Goal: Task Accomplishment & Management: Manage account settings

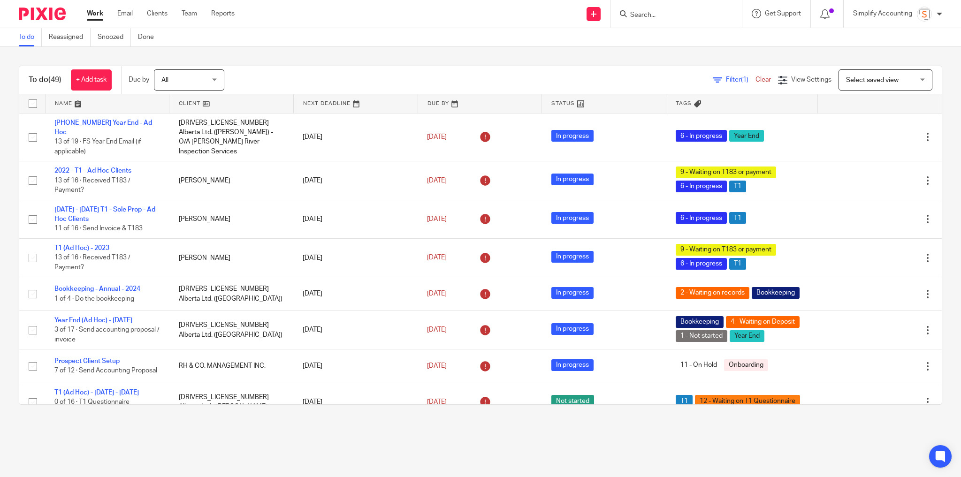
click at [644, 15] on input "Search" at bounding box center [671, 15] width 84 height 8
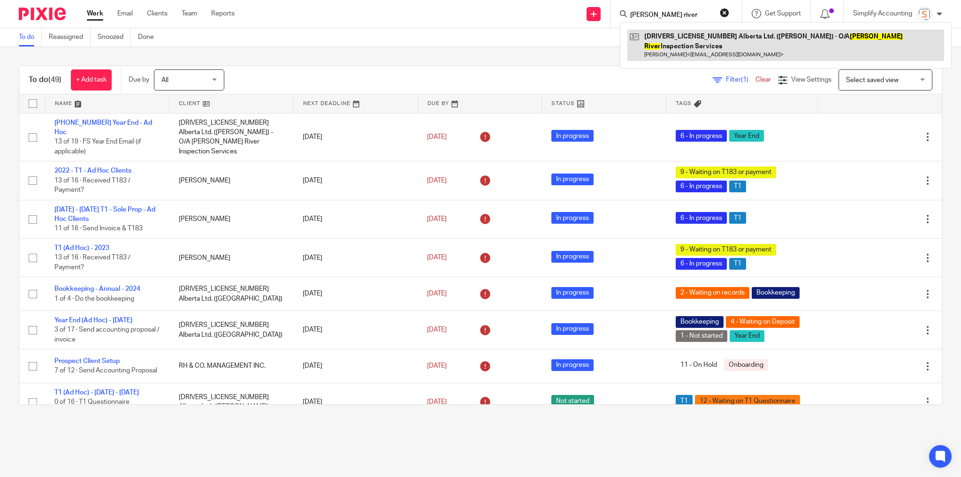
type input "riske river"
click at [658, 38] on link at bounding box center [785, 45] width 317 height 31
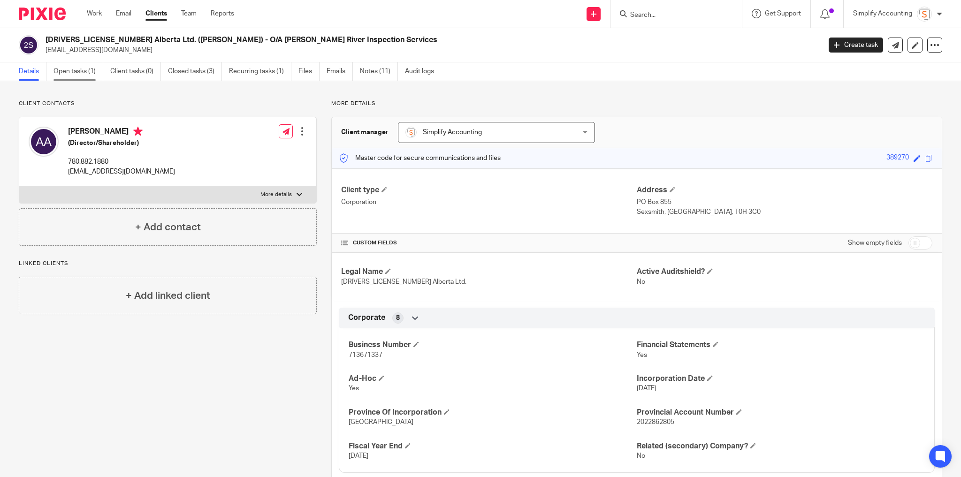
click at [85, 73] on link "Open tasks (1)" at bounding box center [78, 71] width 50 height 18
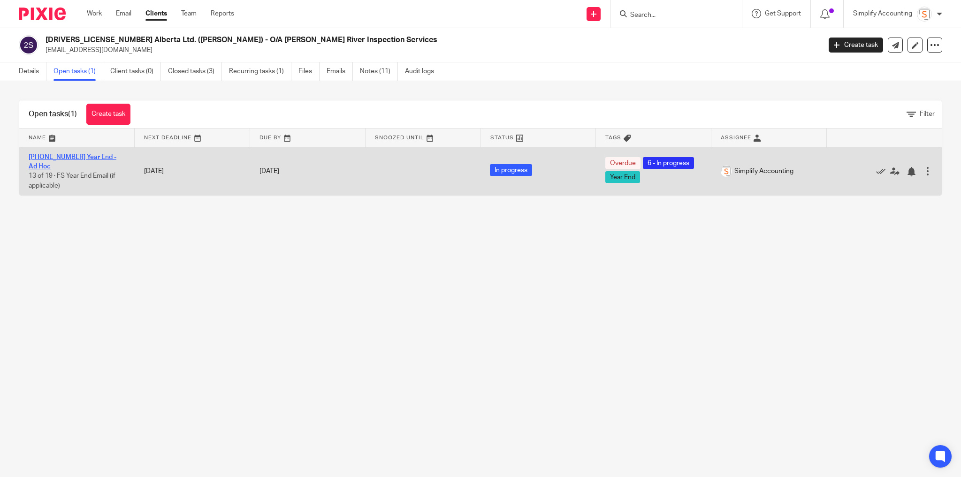
click at [77, 154] on link "[PHONE_NUMBER] Year End - Ad Hoc" at bounding box center [73, 162] width 88 height 16
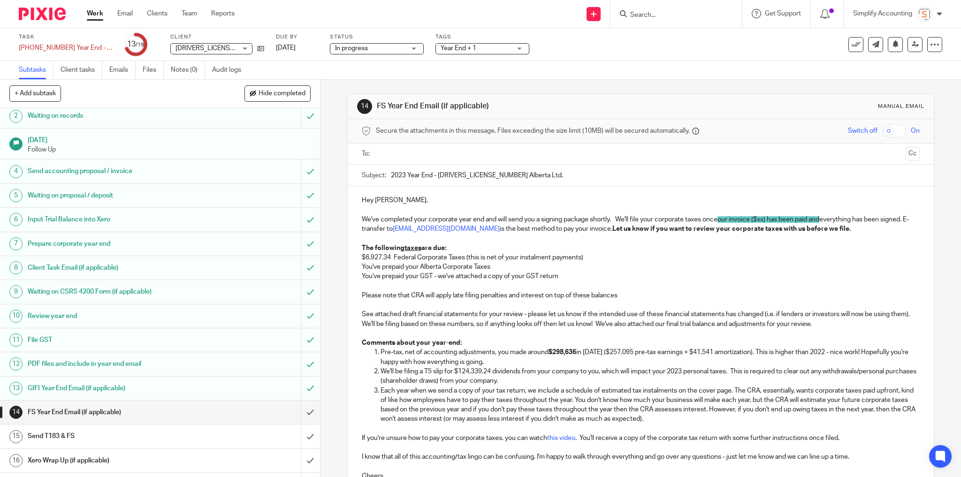
scroll to position [91, 0]
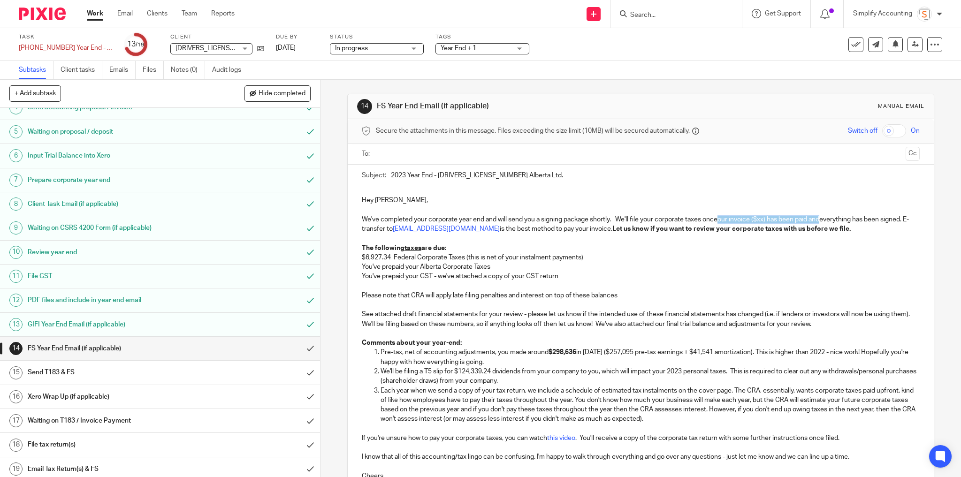
drag, startPoint x: 823, startPoint y: 217, endPoint x: 721, endPoint y: 219, distance: 102.3
click at [721, 219] on span "our invoice ($xx) has been paid and" at bounding box center [768, 219] width 102 height 7
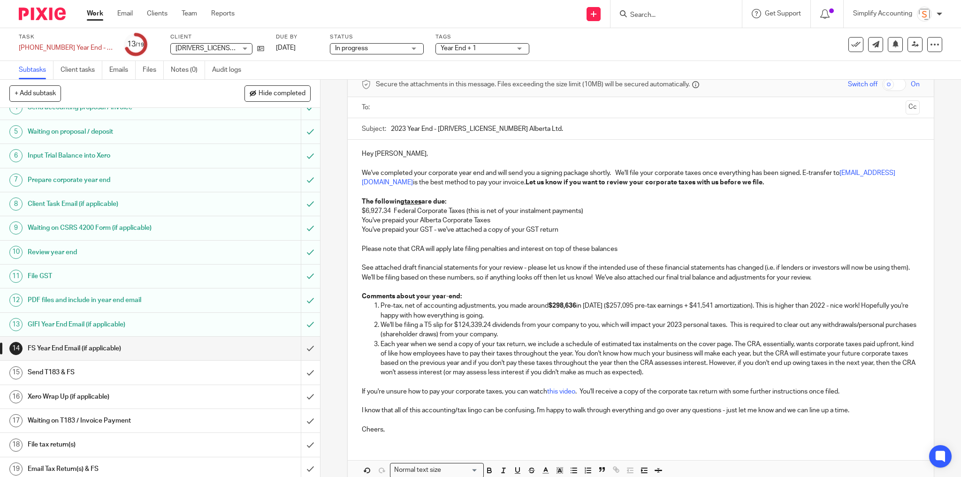
scroll to position [92, 0]
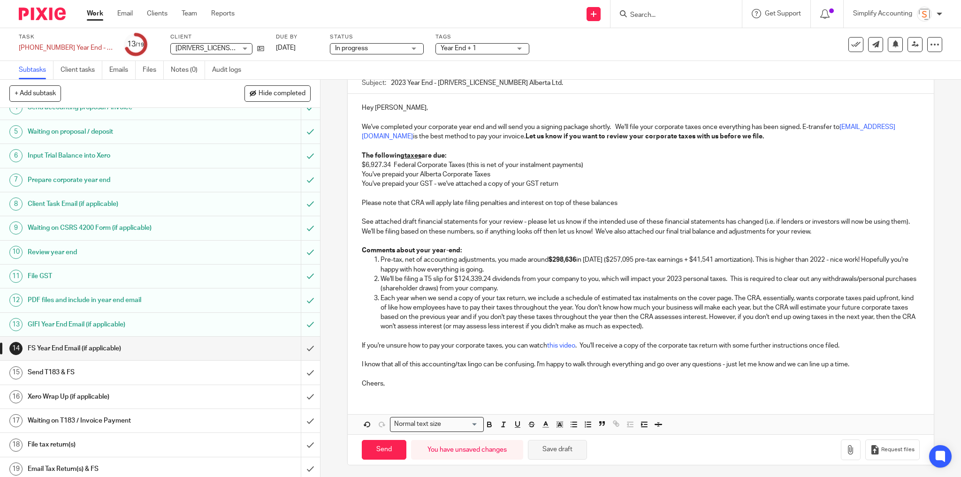
click at [565, 448] on button "Save draft" at bounding box center [557, 450] width 59 height 20
click at [140, 296] on h1 "PDF files and include in year end email" at bounding box center [116, 300] width 176 height 14
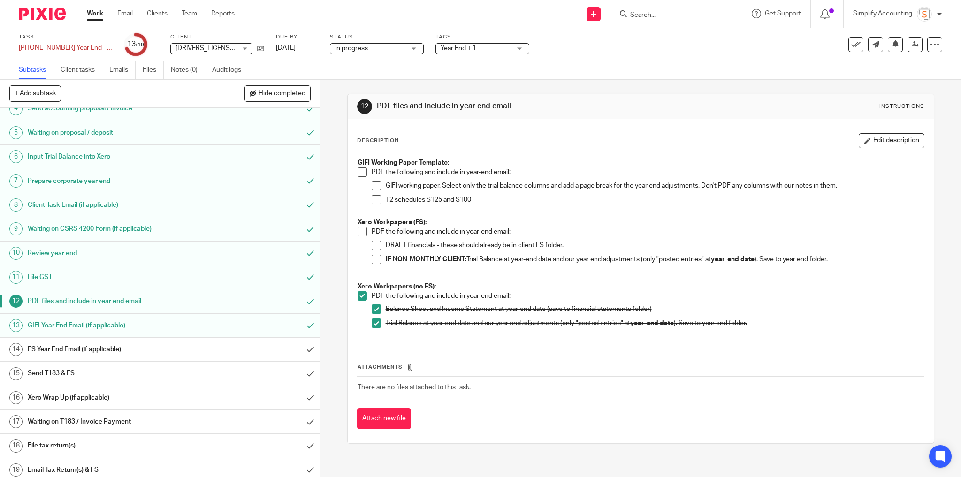
scroll to position [91, 0]
drag, startPoint x: 110, startPoint y: 345, endPoint x: 117, endPoint y: 345, distance: 7.1
click at [110, 345] on h1 "FS Year End Email (if applicable)" at bounding box center [116, 349] width 176 height 14
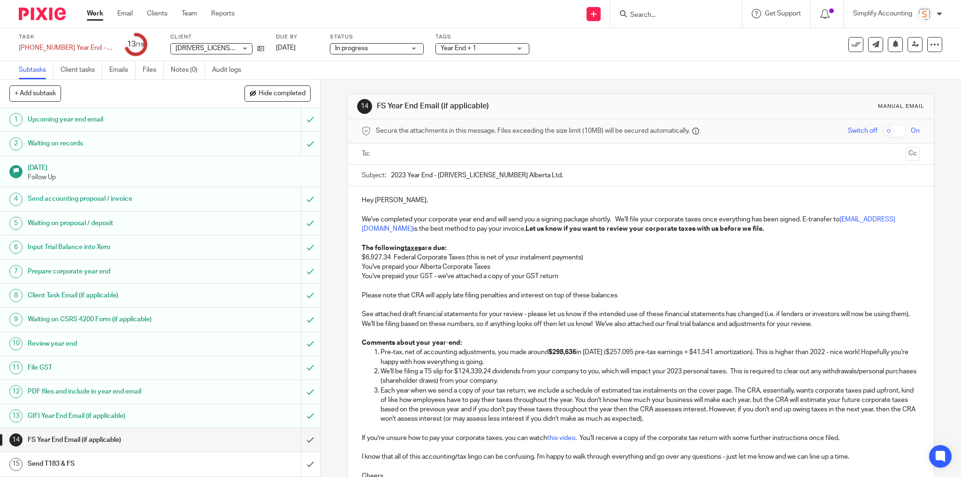
click at [181, 387] on h1 "PDF files and include in year end email" at bounding box center [116, 392] width 176 height 14
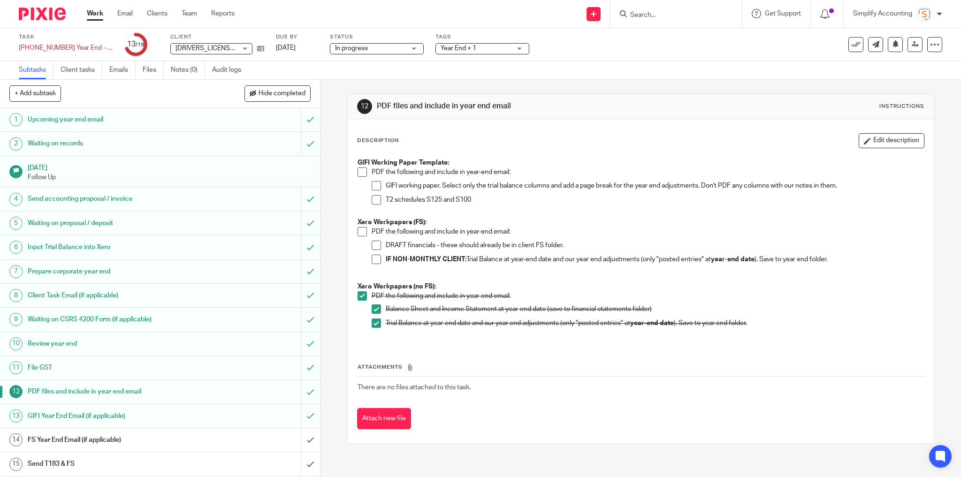
click at [156, 319] on h1 "Waiting on CSRS 4200 Form (if applicable)" at bounding box center [116, 319] width 176 height 14
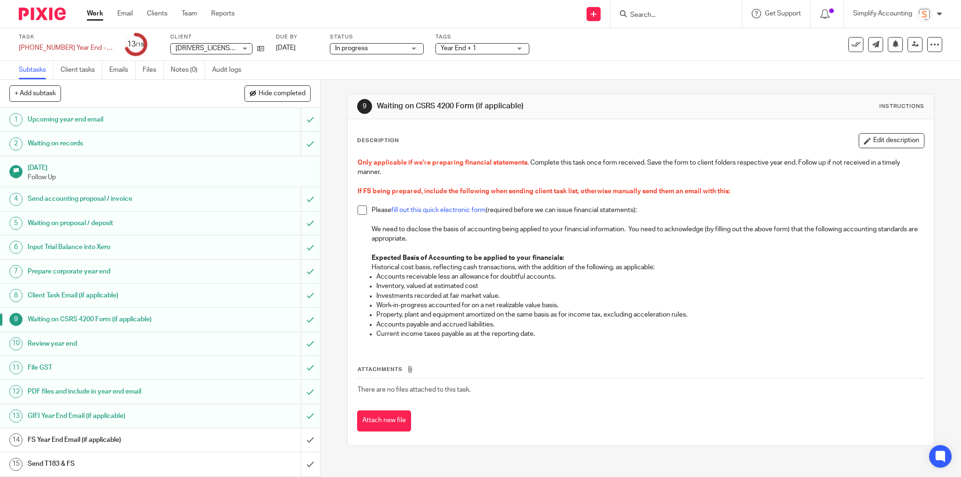
scroll to position [91, 0]
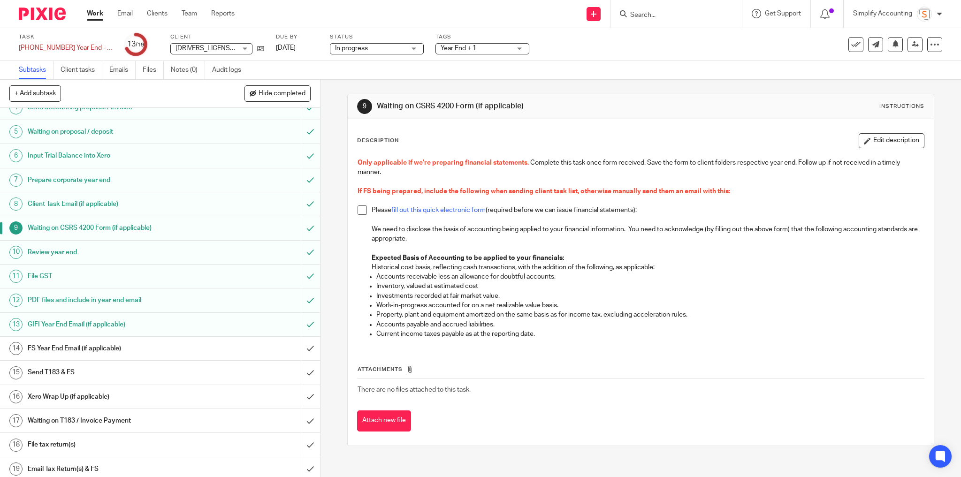
click at [136, 345] on h1 "FS Year End Email (if applicable)" at bounding box center [116, 349] width 176 height 14
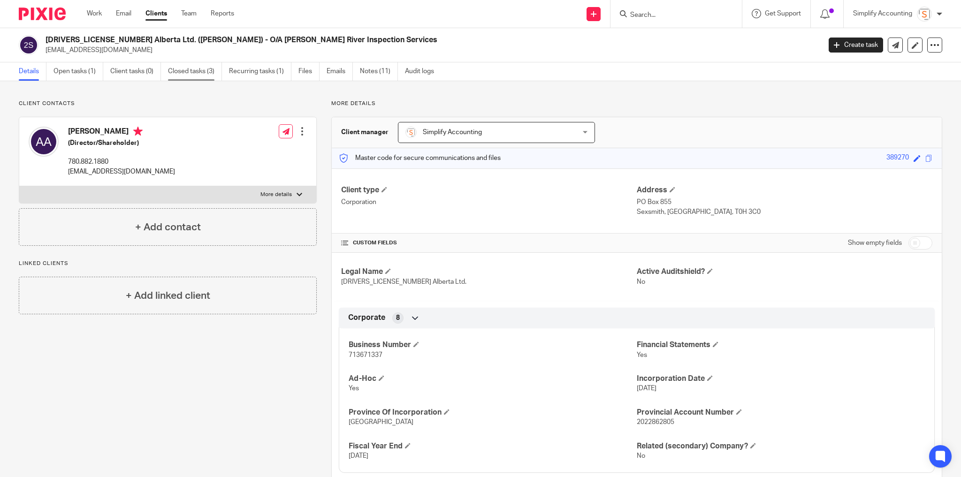
click at [201, 70] on link "Closed tasks (3)" at bounding box center [195, 71] width 54 height 18
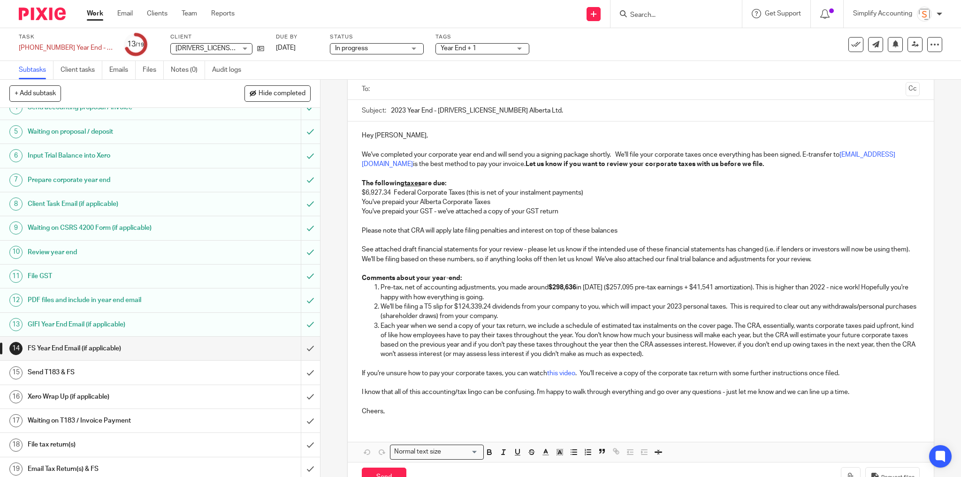
scroll to position [92, 0]
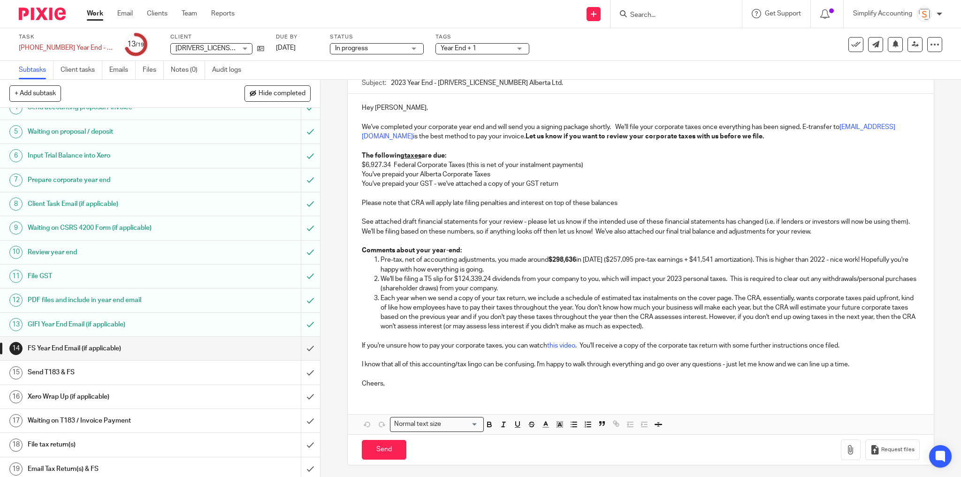
click at [134, 296] on h1 "PDF files and include in year end email" at bounding box center [116, 300] width 176 height 14
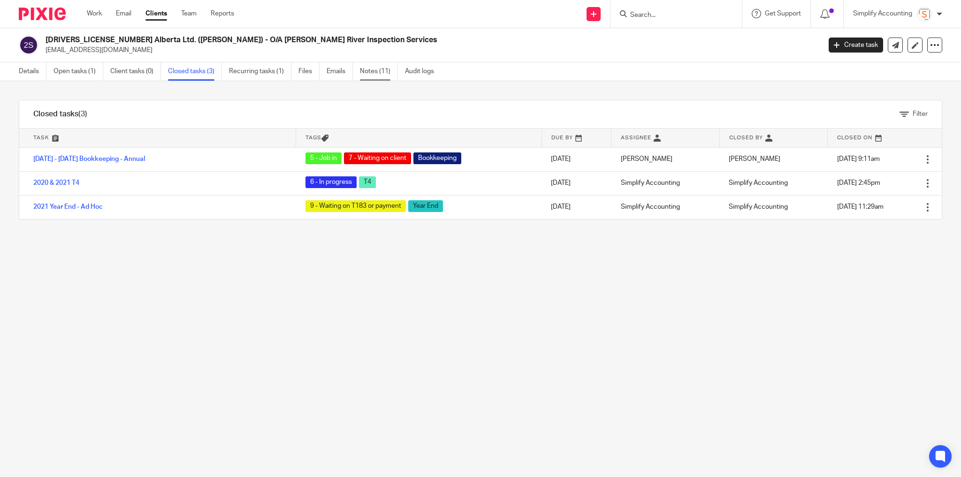
click at [374, 70] on link "Notes (11)" at bounding box center [379, 71] width 38 height 18
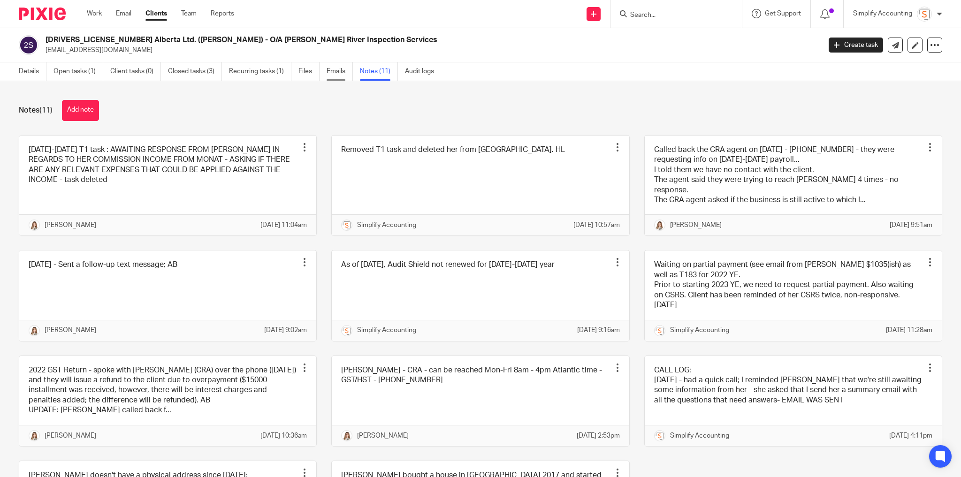
click at [335, 69] on link "Emails" at bounding box center [340, 71] width 26 height 18
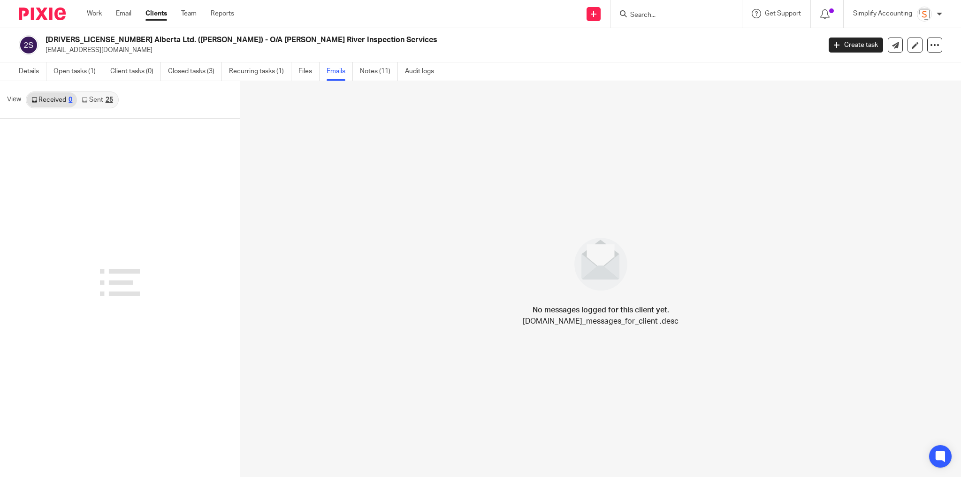
click at [99, 101] on link "Sent 25" at bounding box center [97, 99] width 40 height 15
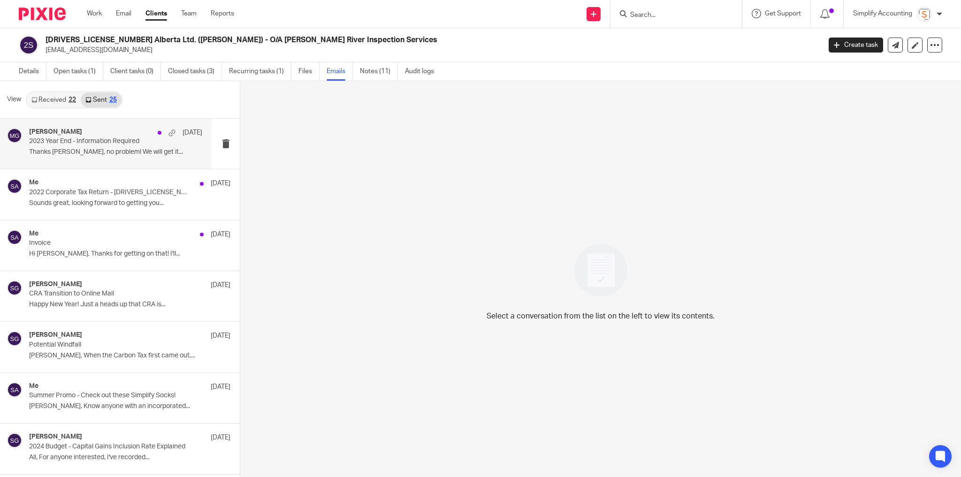
scroll to position [1, 0]
click at [111, 144] on div "Melissa Gallant Aug 13 2023 Year End - Information Required Thanks Ashely, no p…" at bounding box center [115, 142] width 173 height 31
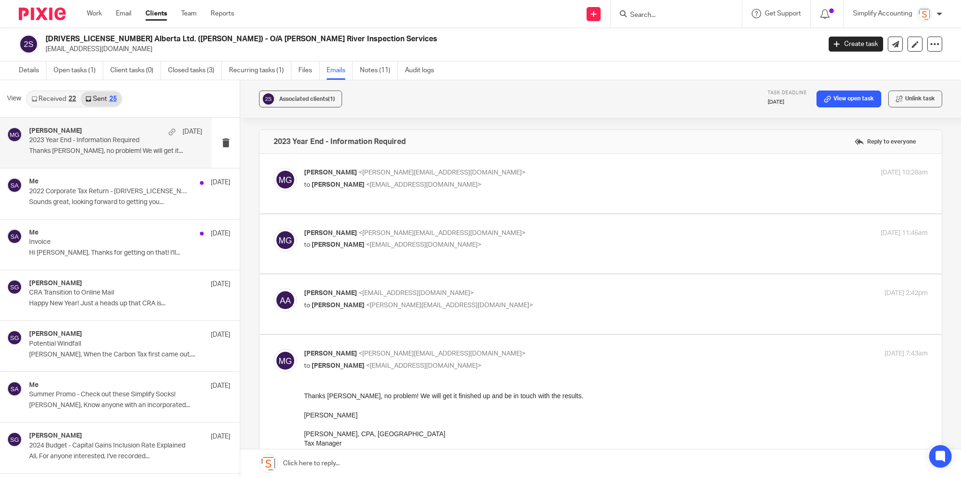
scroll to position [0, 0]
click at [518, 173] on p "Melissa Gallant <melissa@simplifyaccounting.ca>" at bounding box center [512, 173] width 416 height 10
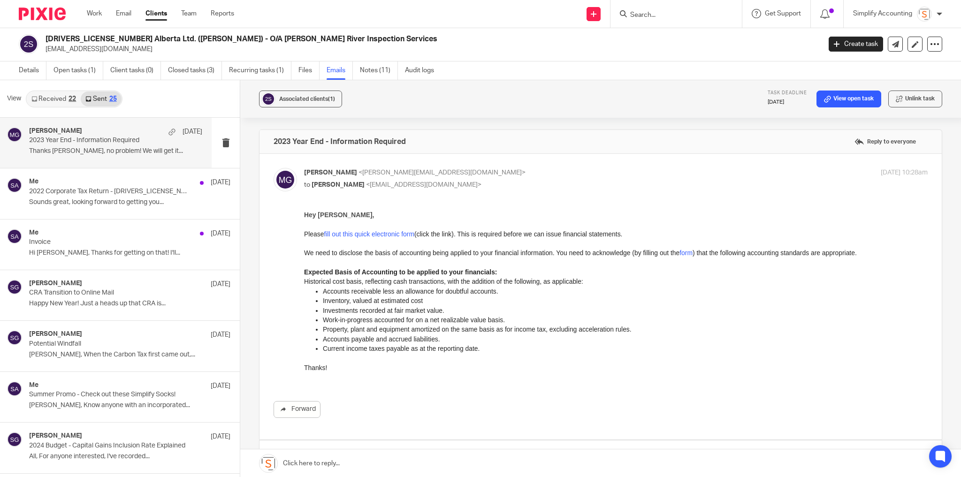
click at [518, 173] on p "Melissa Gallant <melissa@simplifyaccounting.ca>" at bounding box center [512, 173] width 416 height 10
checkbox input "false"
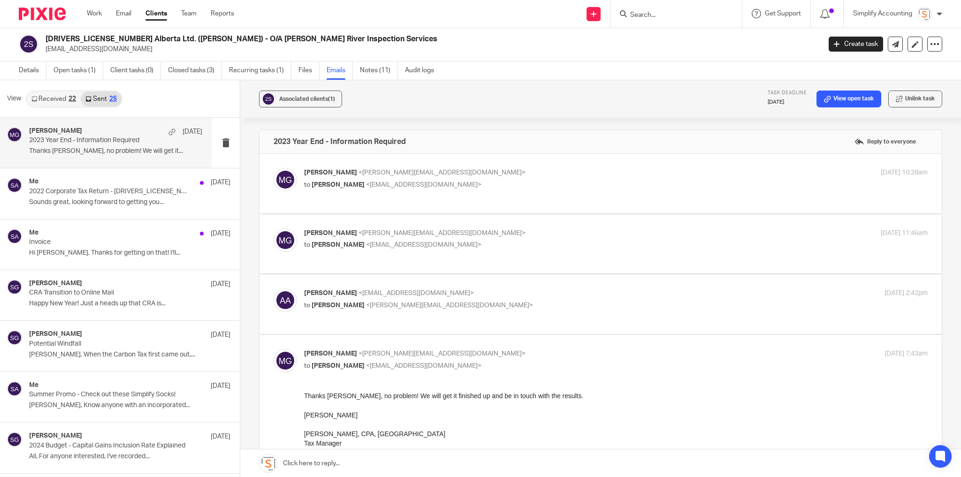
click at [509, 238] on p "Melissa Gallant <melissa@simplifyaccounting.ca>" at bounding box center [512, 233] width 416 height 10
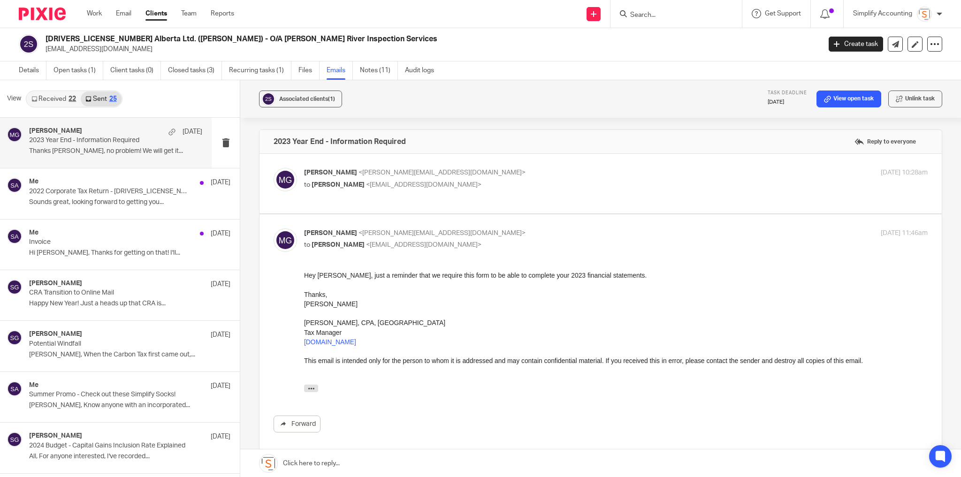
click at [509, 238] on p "Melissa Gallant <melissa@simplifyaccounting.ca>" at bounding box center [512, 233] width 416 height 10
checkbox input "false"
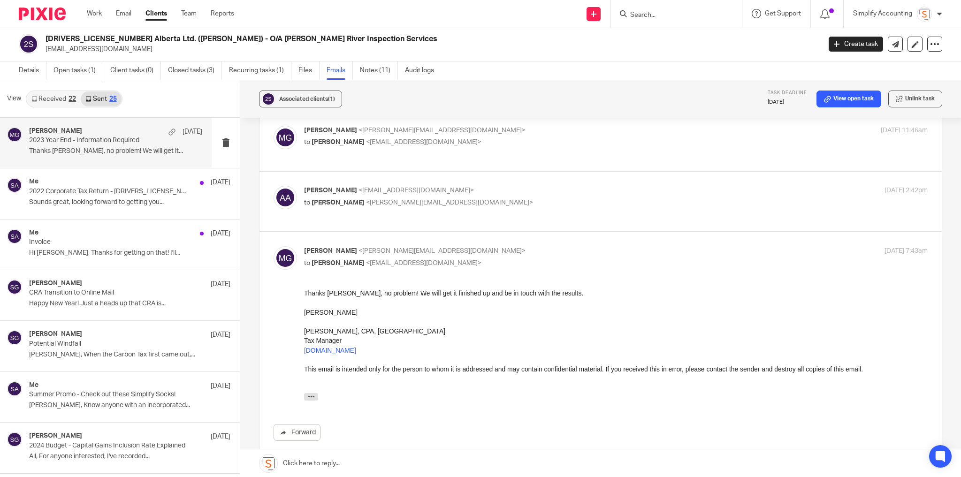
scroll to position [113, 0]
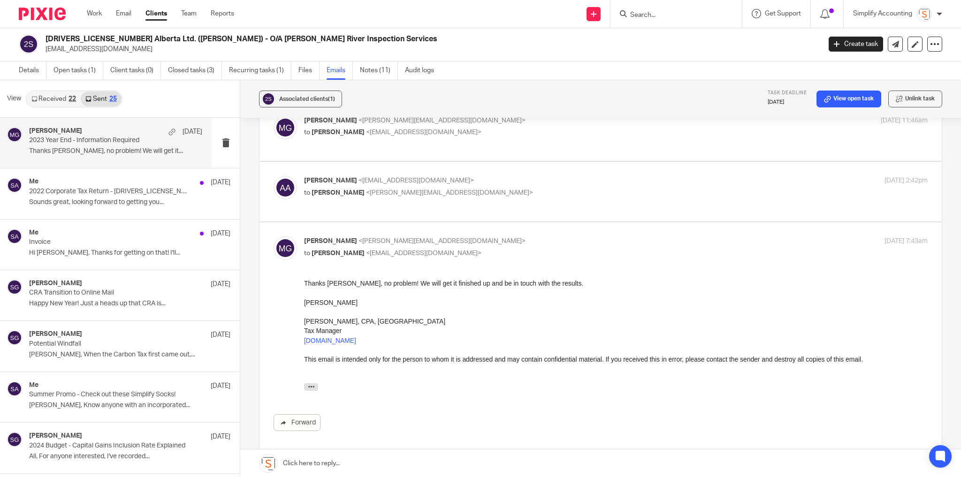
click at [498, 198] on div "Ashley Appel <ashleyappel7116@gmail.com> to Melissa Gallant <melissa@simplifyac…" at bounding box center [512, 187] width 416 height 22
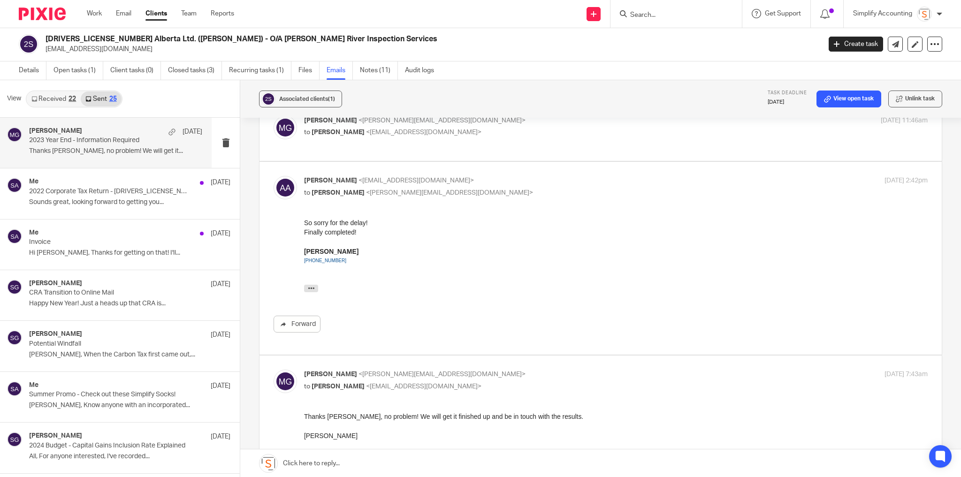
scroll to position [0, 0]
click at [498, 198] on div "Ashley Appel <ashleyappel7116@gmail.com> to Melissa Gallant <melissa@simplifyac…" at bounding box center [512, 187] width 416 height 22
checkbox input "false"
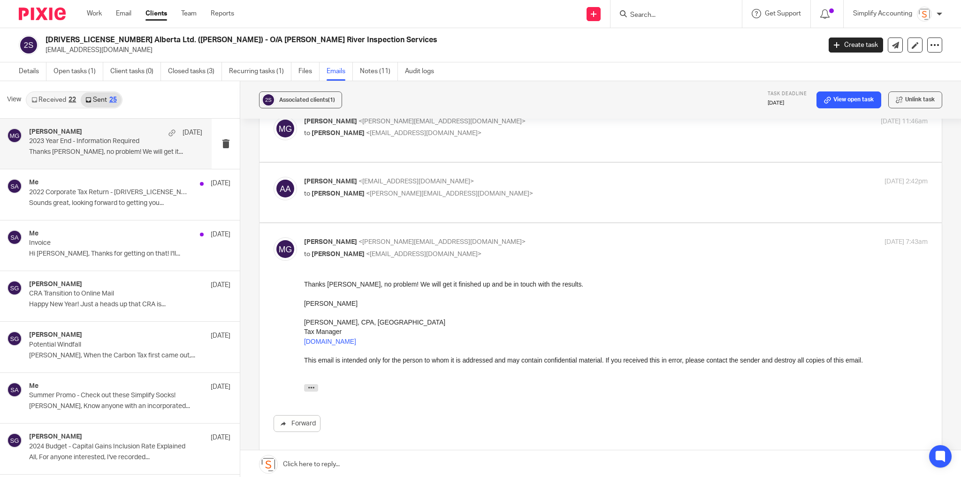
click at [61, 98] on link "Received 22" at bounding box center [54, 99] width 54 height 15
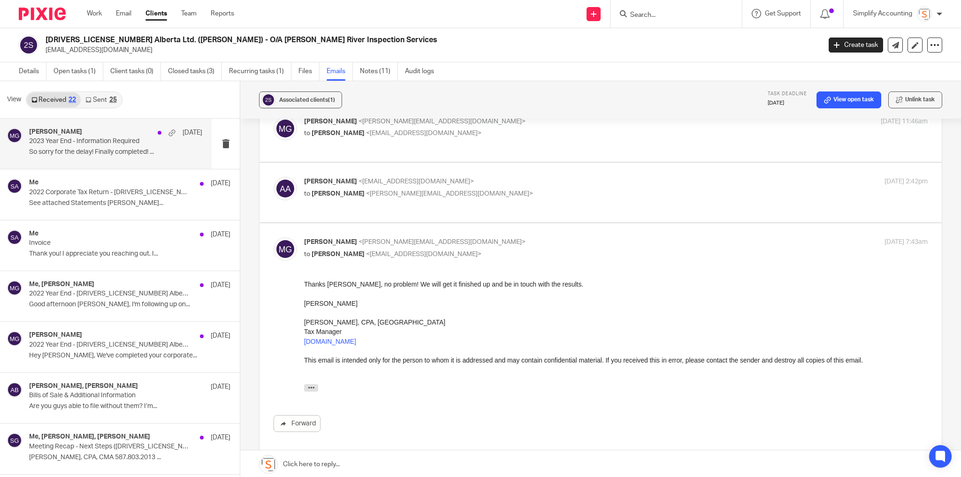
scroll to position [1, 0]
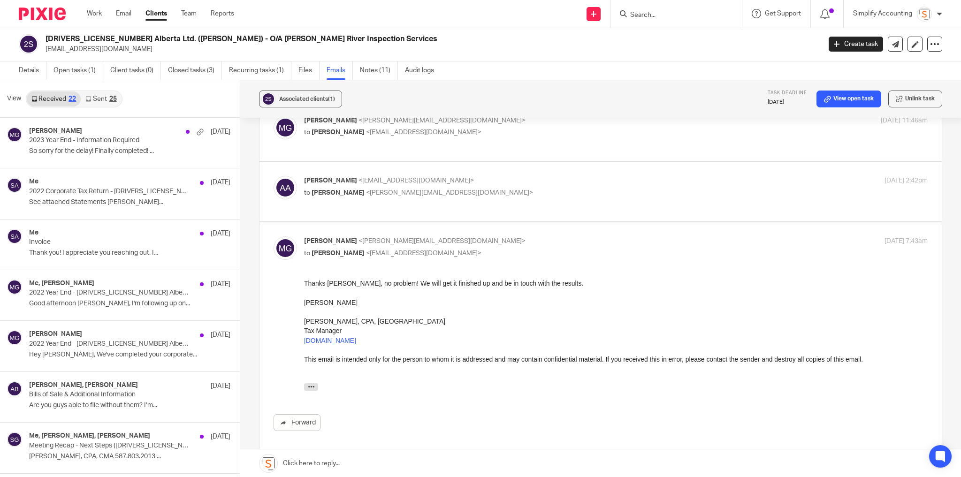
click at [110, 102] on link "Sent 25" at bounding box center [101, 98] width 40 height 15
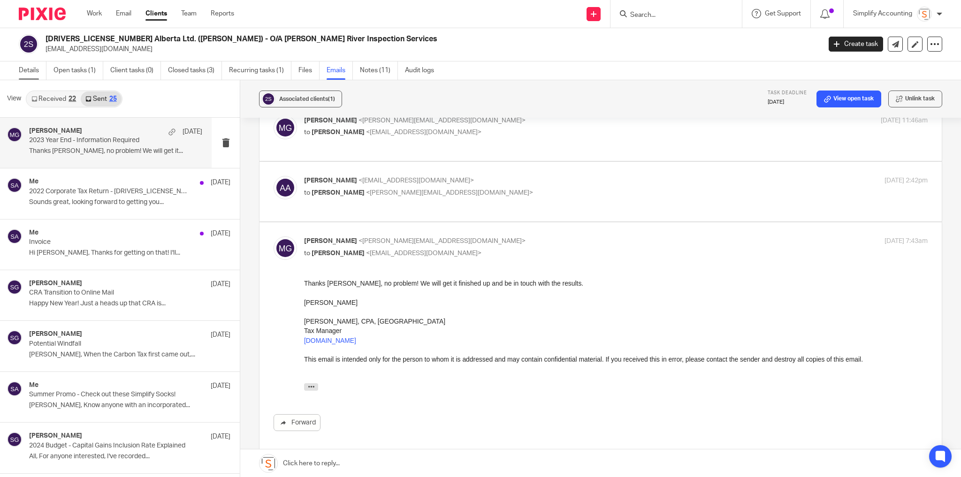
click at [35, 68] on link "Details" at bounding box center [33, 70] width 28 height 18
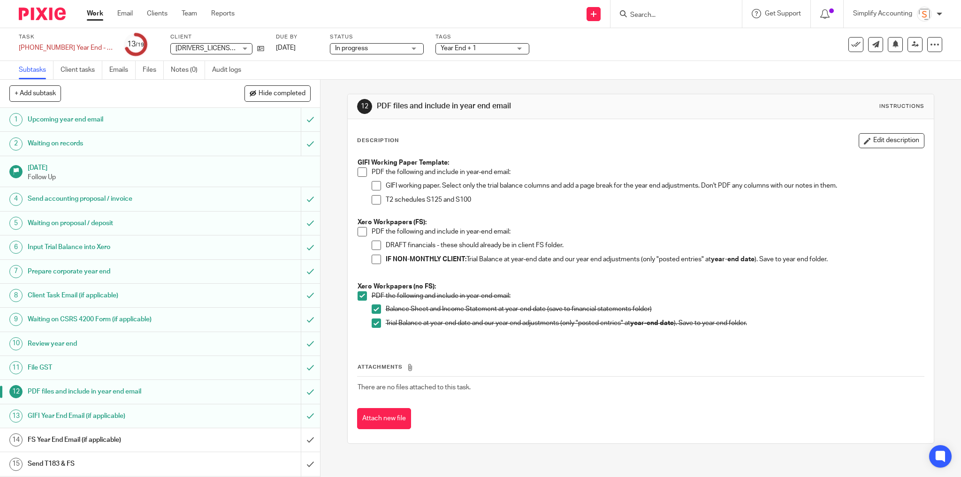
click at [373, 258] on span at bounding box center [376, 259] width 9 height 9
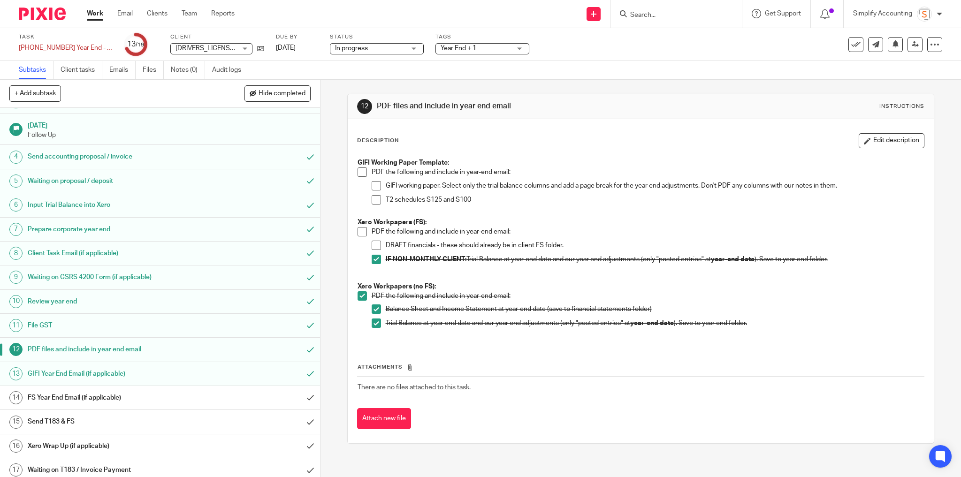
scroll to position [91, 0]
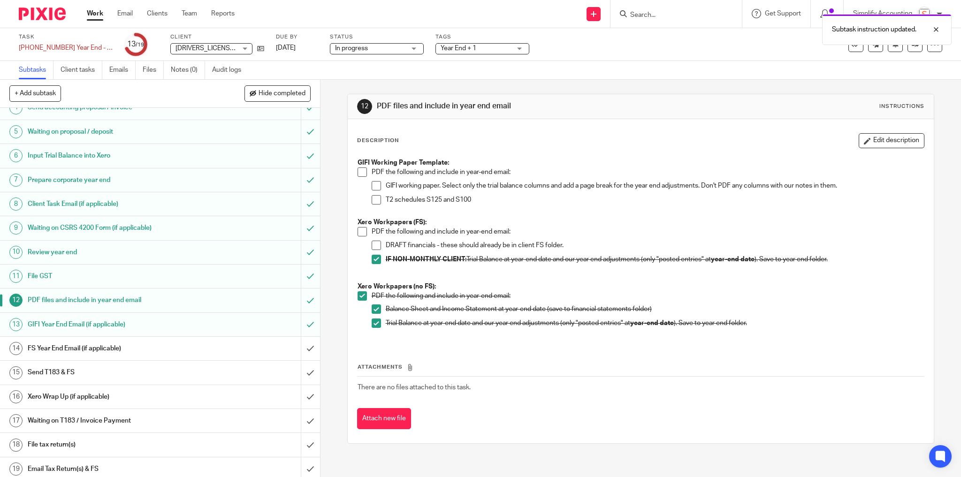
click at [156, 344] on h1 "FS Year End Email (if applicable)" at bounding box center [116, 349] width 176 height 14
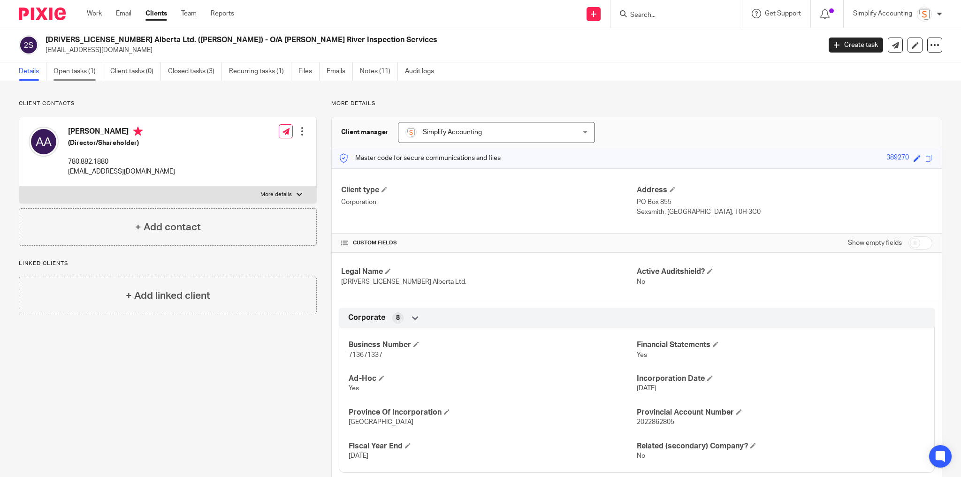
click at [70, 71] on link "Open tasks (1)" at bounding box center [78, 71] width 50 height 18
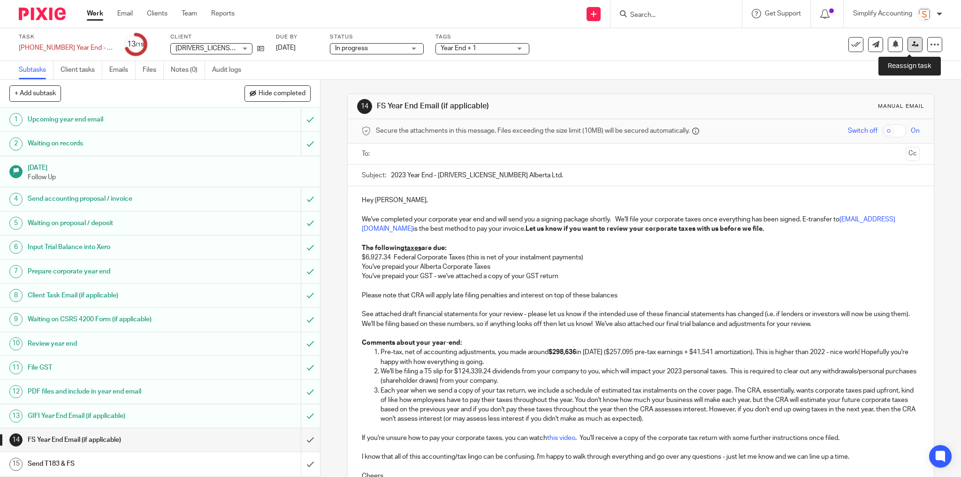
click at [912, 46] on icon at bounding box center [915, 44] width 7 height 7
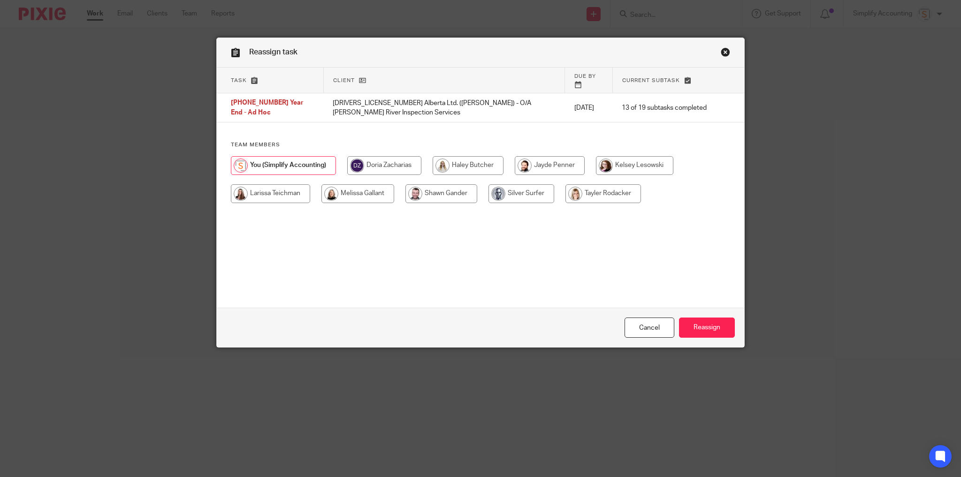
click at [356, 185] on input "radio" at bounding box center [357, 193] width 73 height 19
radio input "true"
click at [714, 328] on input "Reassign" at bounding box center [707, 328] width 56 height 20
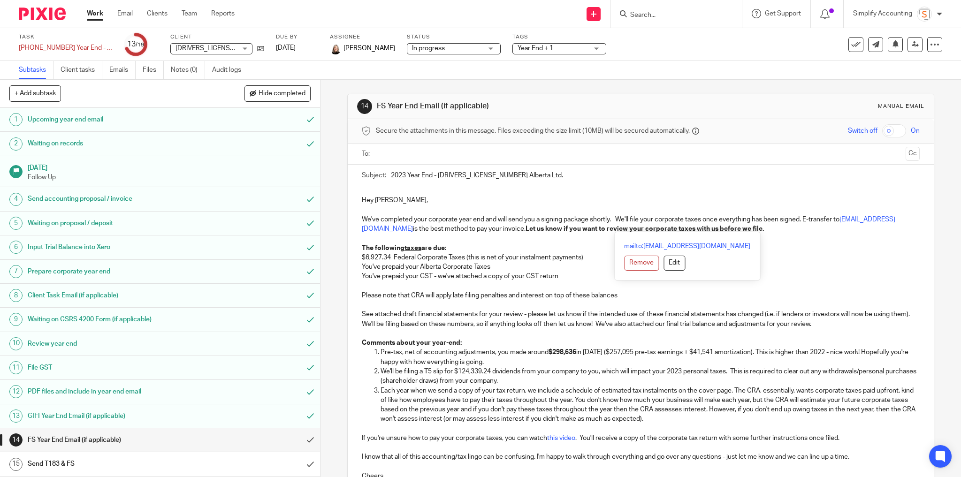
drag, startPoint x: 821, startPoint y: 227, endPoint x: 565, endPoint y: 228, distance: 255.7
click at [565, 228] on p "We've completed your corporate year end and will send you a signing package sho…" at bounding box center [641, 224] width 558 height 19
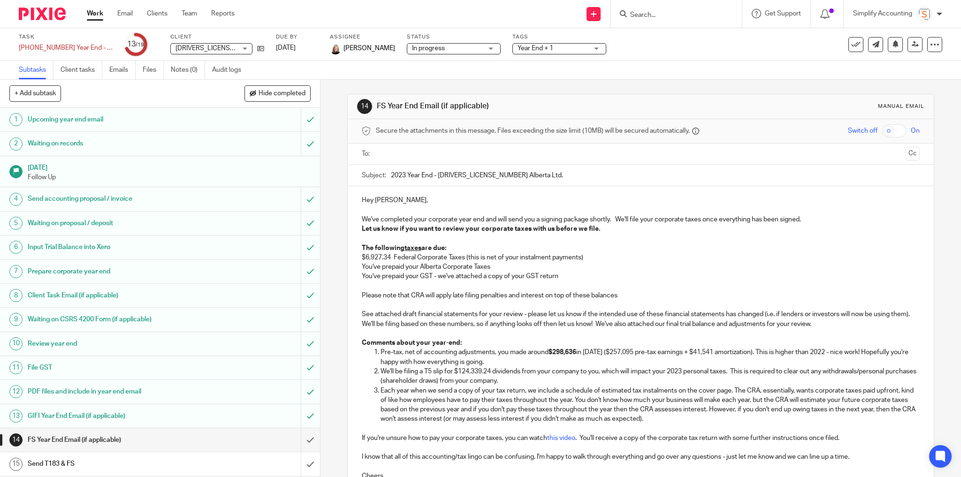
scroll to position [92, 0]
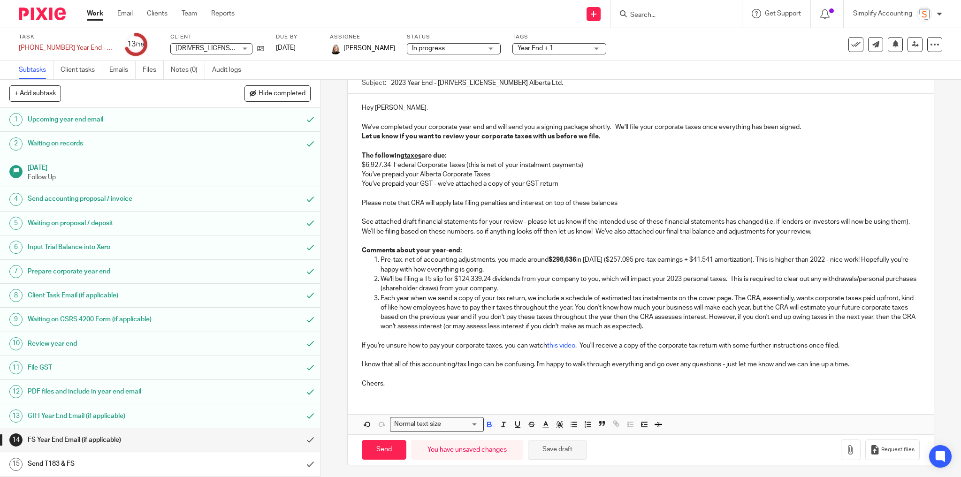
click at [563, 453] on button "Save draft" at bounding box center [557, 450] width 59 height 20
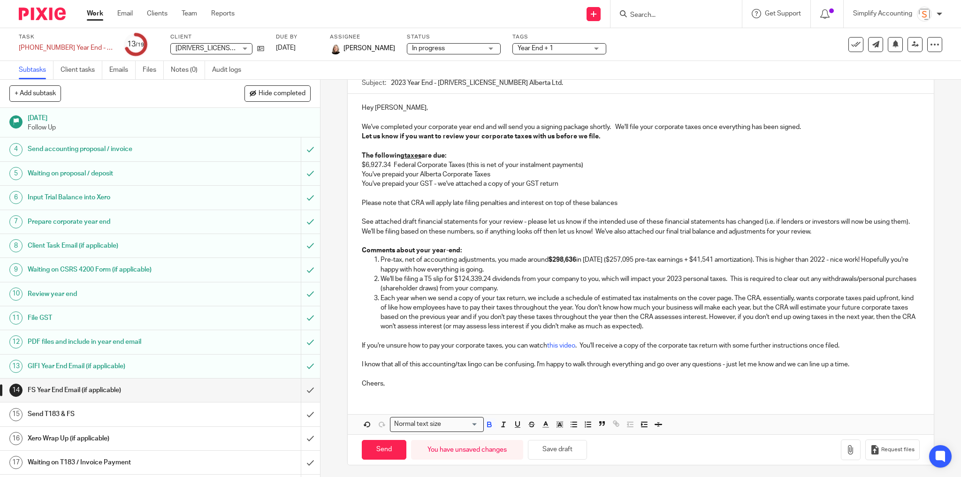
scroll to position [91, 0]
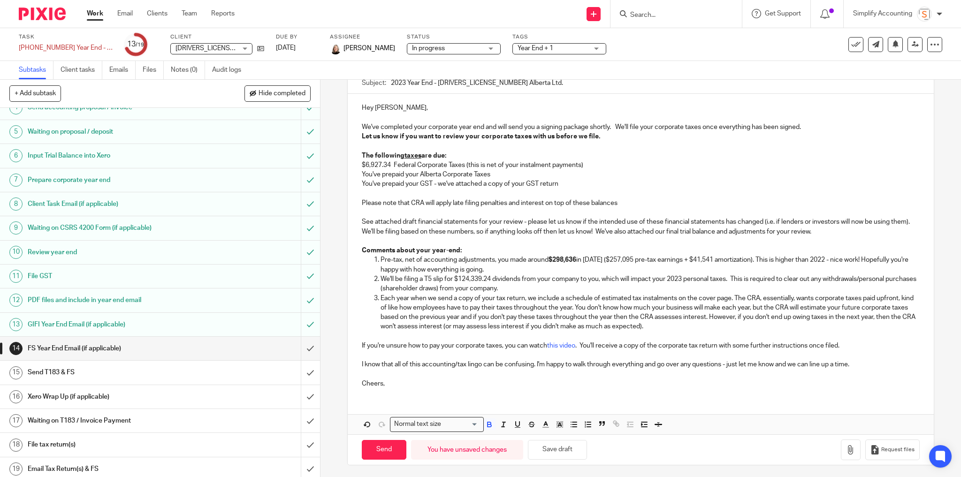
click at [137, 396] on h1 "Xero Wrap Up (if applicable)" at bounding box center [116, 397] width 176 height 14
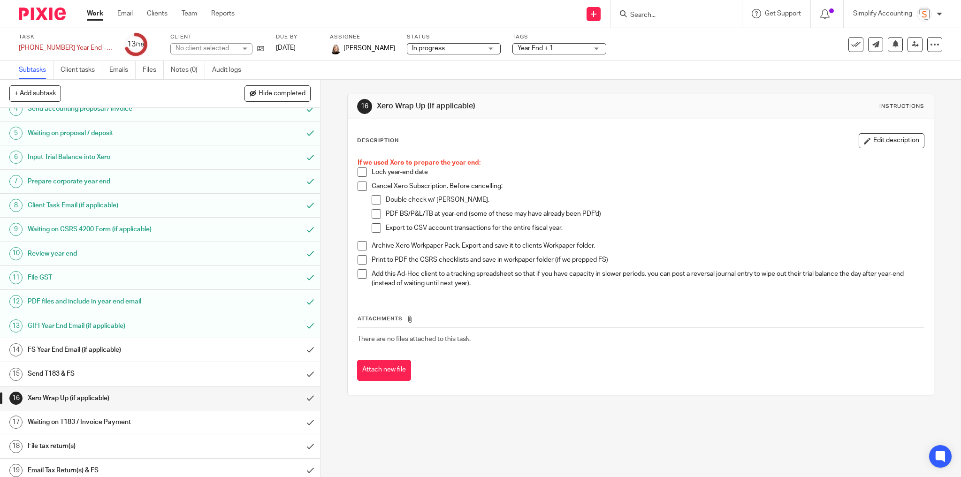
scroll to position [91, 0]
click at [357, 169] on span at bounding box center [361, 171] width 9 height 9
click at [374, 212] on span at bounding box center [376, 213] width 9 height 9
click at [374, 228] on span at bounding box center [376, 227] width 9 height 9
click at [358, 244] on span at bounding box center [361, 245] width 9 height 9
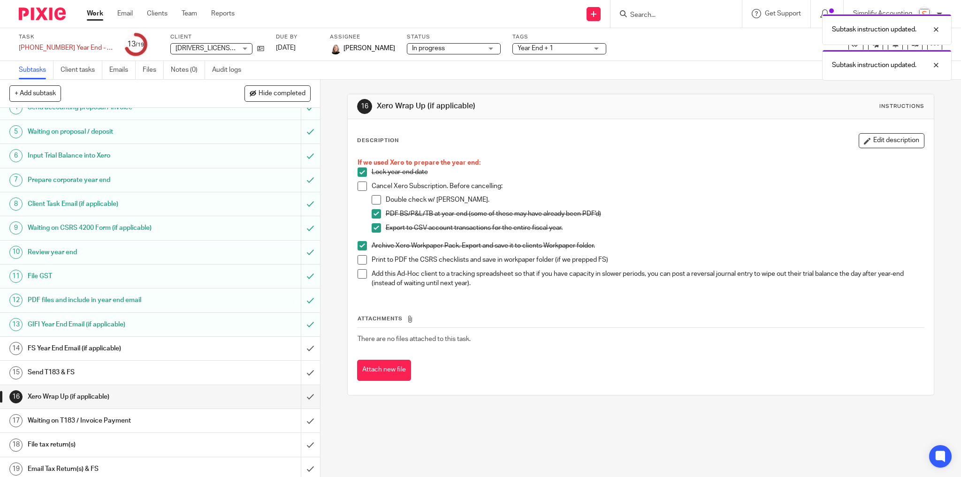
click at [357, 258] on span at bounding box center [361, 259] width 9 height 9
click at [300, 391] on input "submit" at bounding box center [160, 396] width 320 height 23
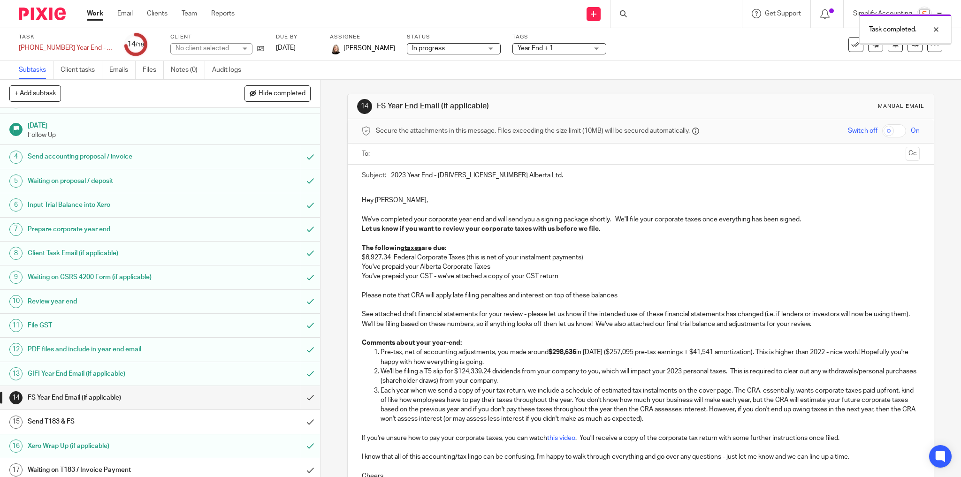
scroll to position [91, 0]
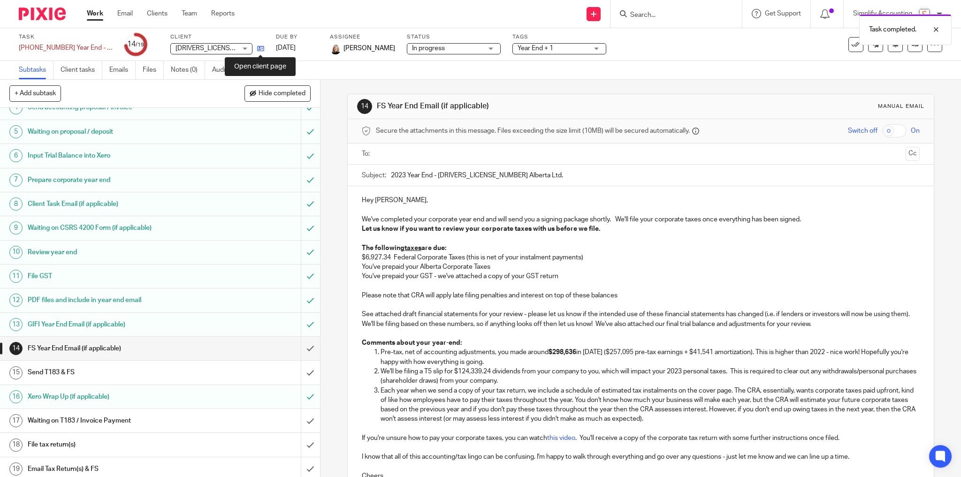
click at [261, 47] on icon at bounding box center [260, 48] width 7 height 7
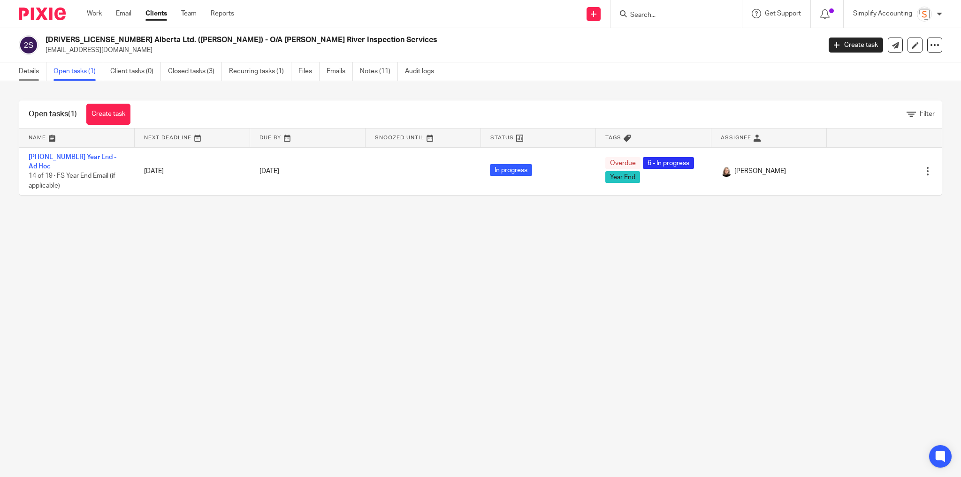
click at [34, 71] on link "Details" at bounding box center [33, 71] width 28 height 18
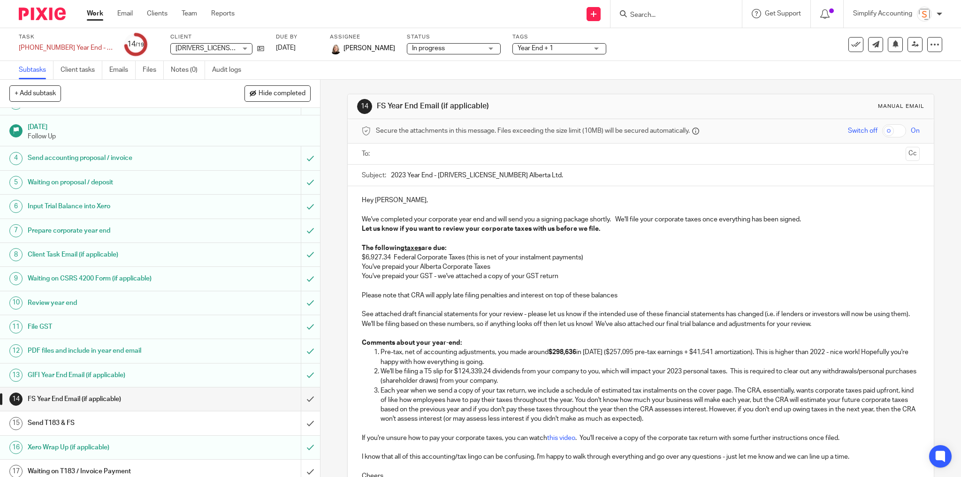
scroll to position [91, 0]
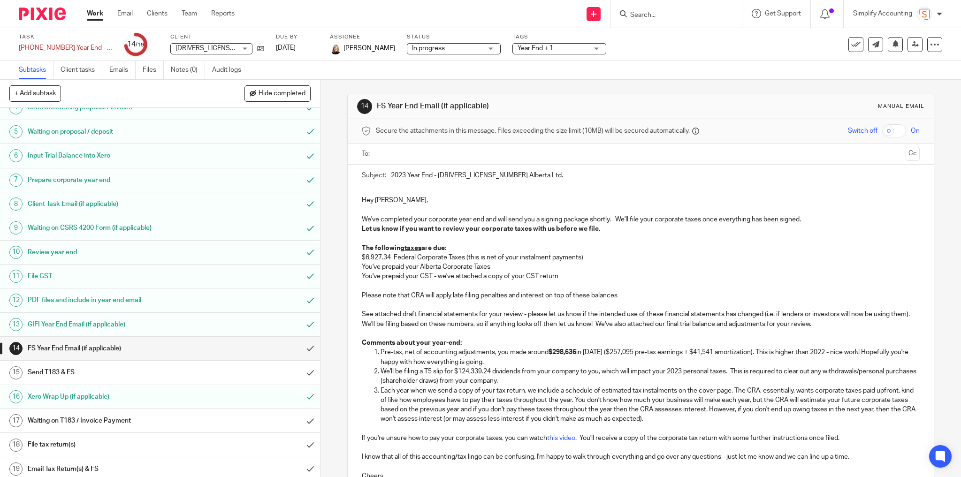
click at [158, 418] on h1 "Waiting on T183 / Invoice Payment" at bounding box center [116, 421] width 176 height 14
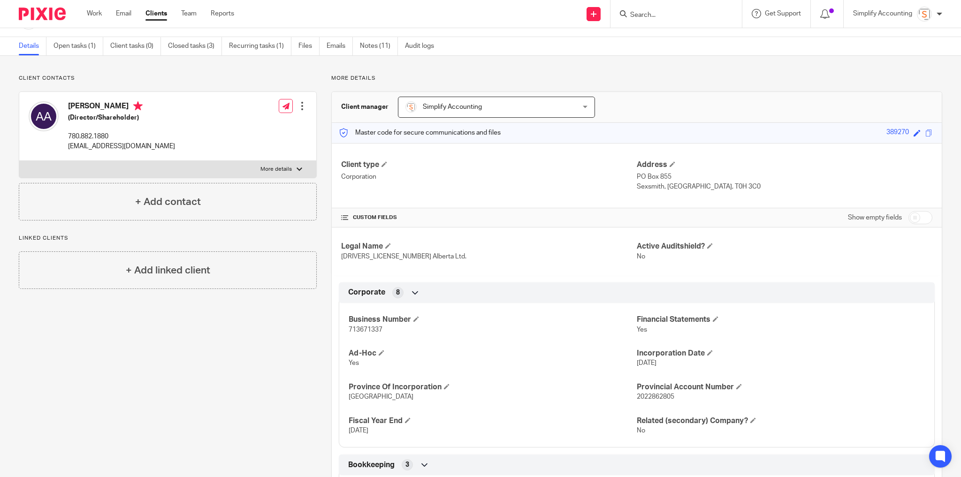
scroll to position [38, 0]
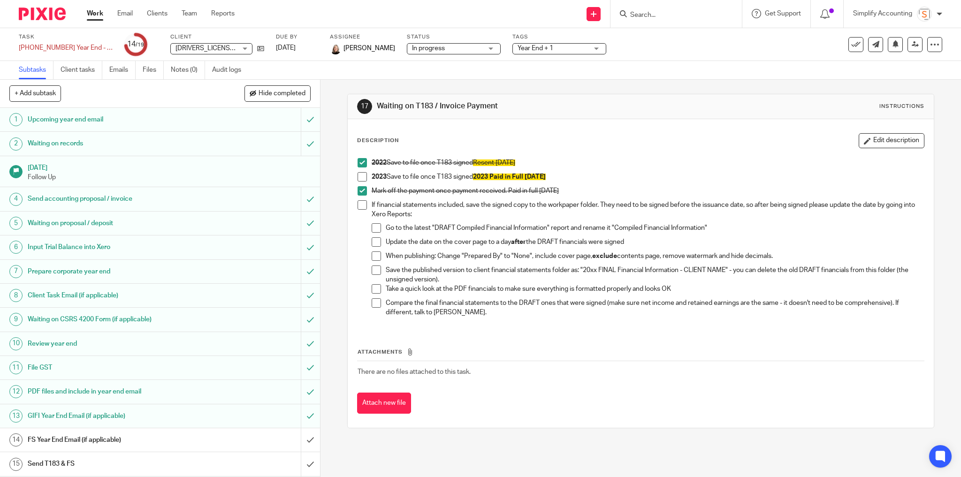
click at [358, 176] on span at bounding box center [361, 176] width 9 height 9
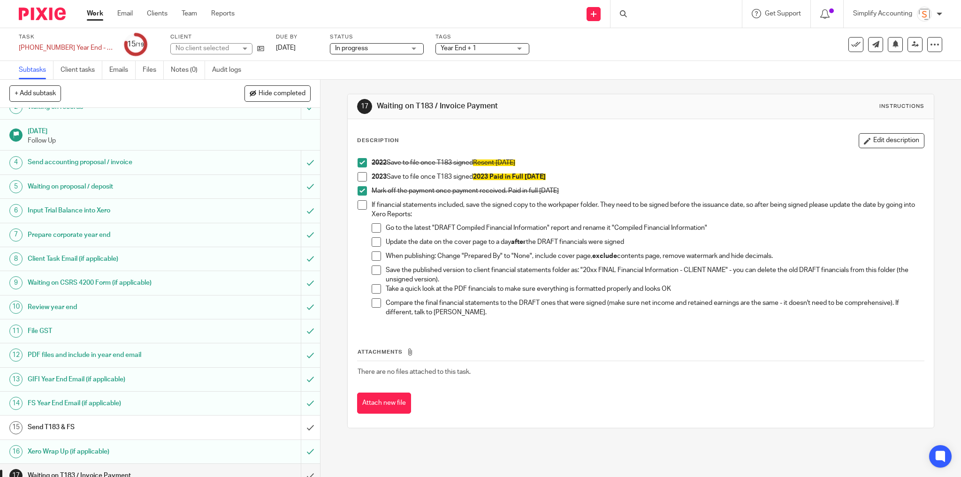
scroll to position [91, 0]
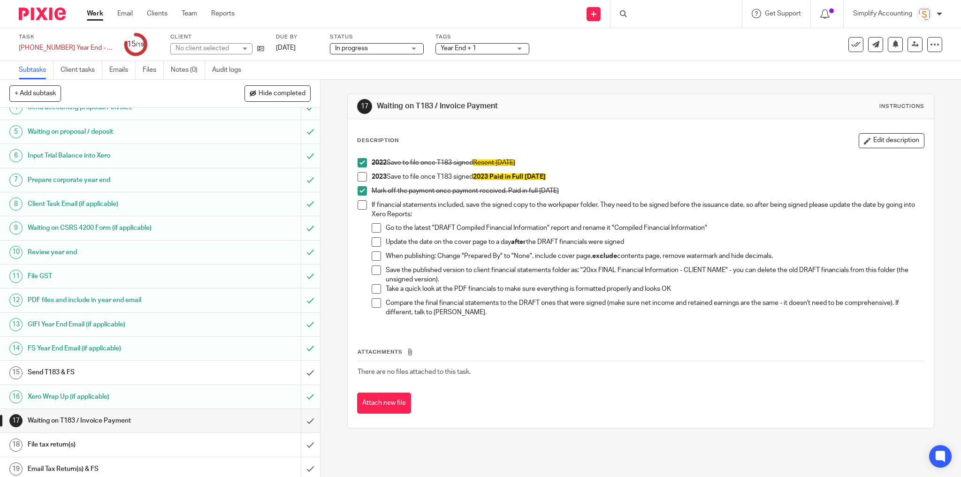
click at [167, 367] on h1 "Send T183 & FS" at bounding box center [116, 372] width 176 height 14
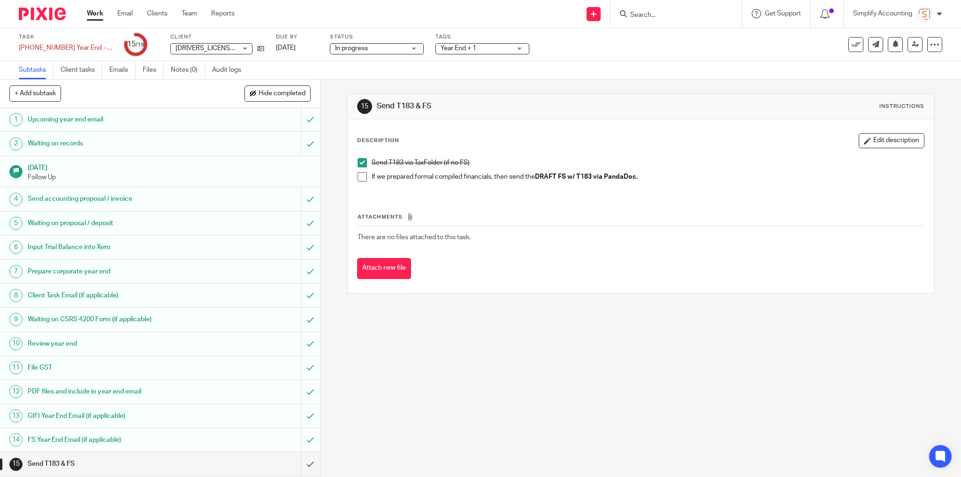
click at [358, 177] on span at bounding box center [361, 176] width 9 height 9
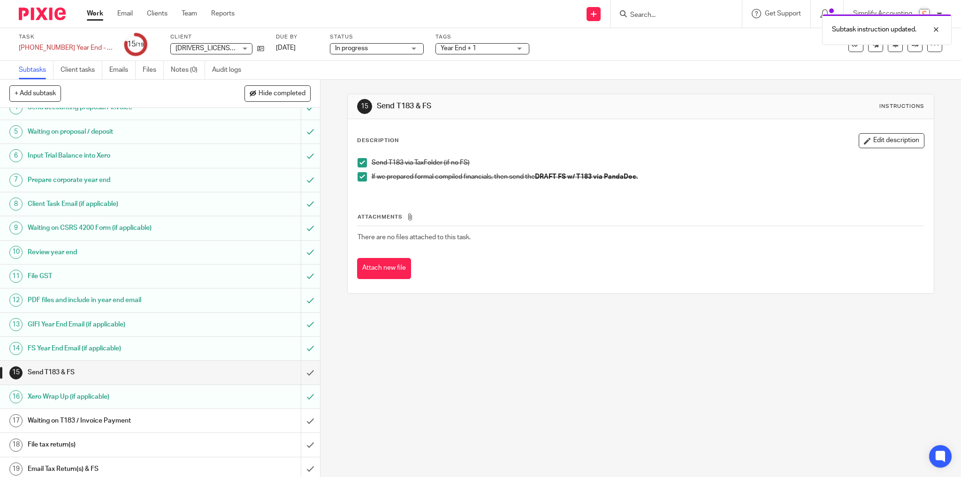
scroll to position [91, 0]
click at [305, 368] on input "submit" at bounding box center [160, 372] width 320 height 23
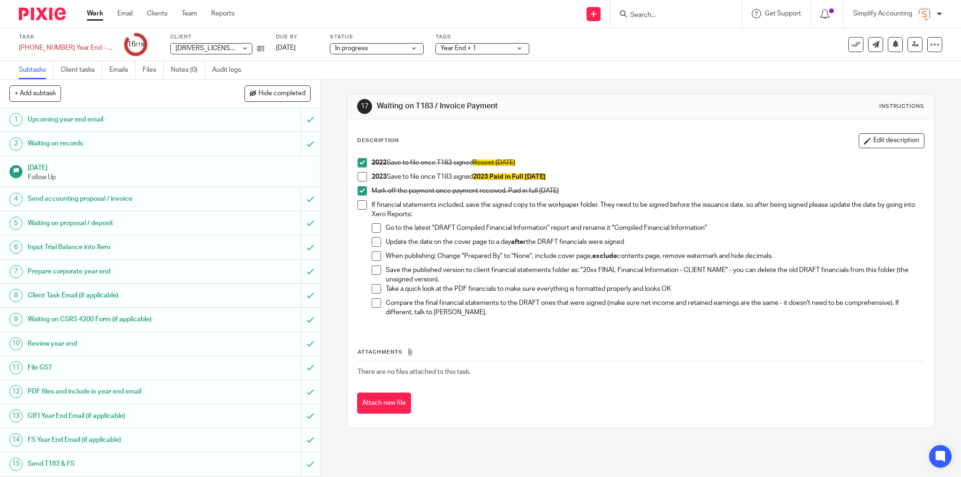
click at [667, 14] on input "Search" at bounding box center [671, 15] width 84 height 8
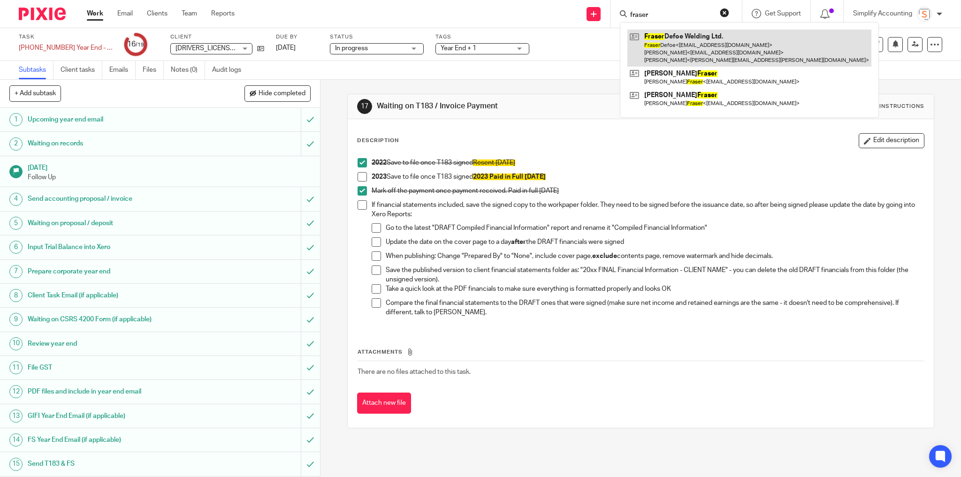
type input "fraser"
click at [669, 34] on link at bounding box center [749, 48] width 244 height 37
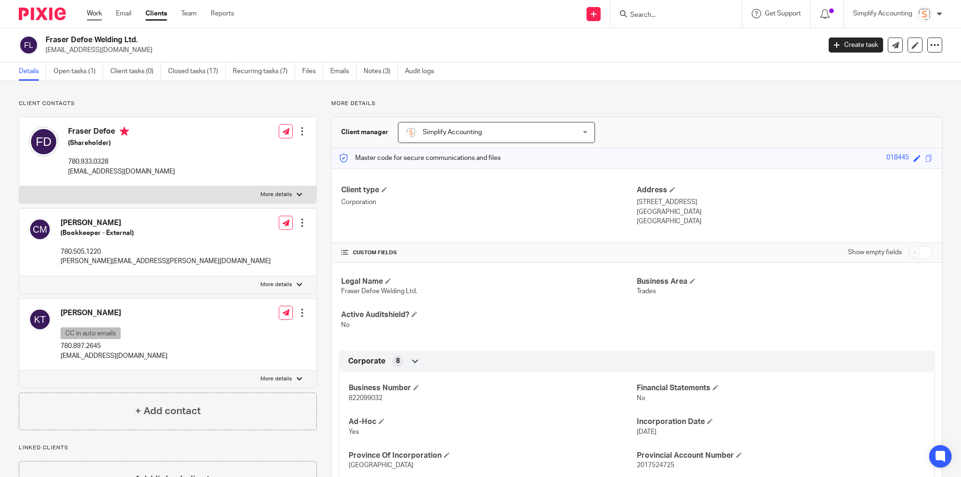
click at [94, 13] on link "Work" at bounding box center [94, 13] width 15 height 9
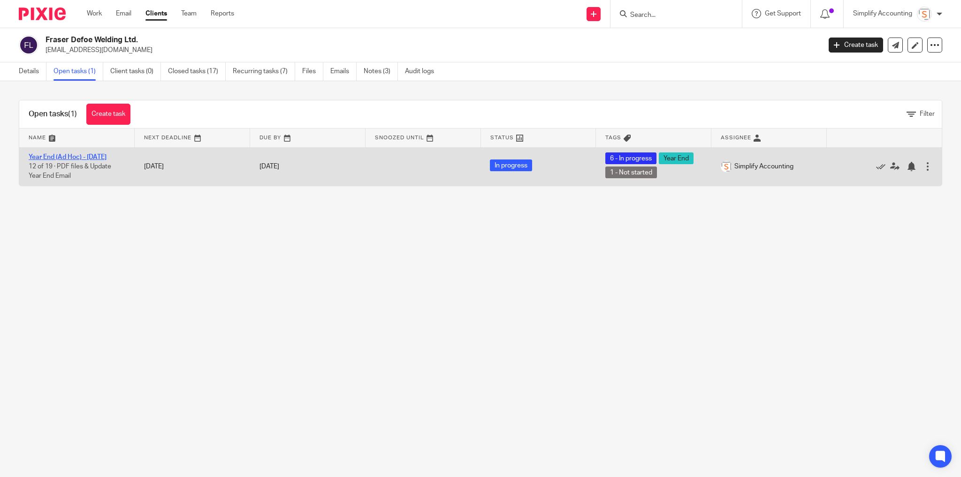
click at [61, 157] on link "Year End (Ad Hoc) - May 2025" at bounding box center [68, 157] width 78 height 7
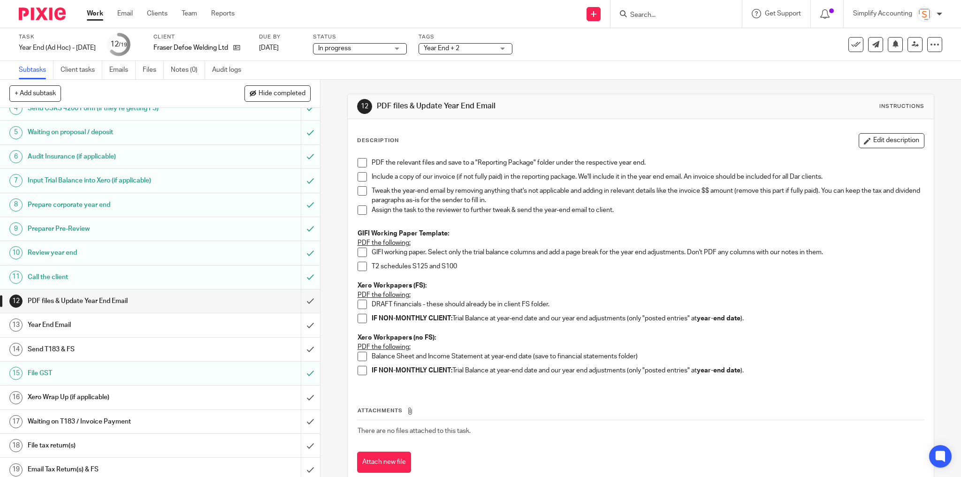
scroll to position [84, 0]
click at [357, 252] on span at bounding box center [361, 252] width 9 height 9
click at [359, 266] on span at bounding box center [361, 266] width 9 height 9
click at [360, 157] on div "PDF the relevant files and save to a "Reporting Package" folder under the respe…" at bounding box center [641, 270] width 576 height 234
click at [357, 162] on span at bounding box center [361, 162] width 9 height 9
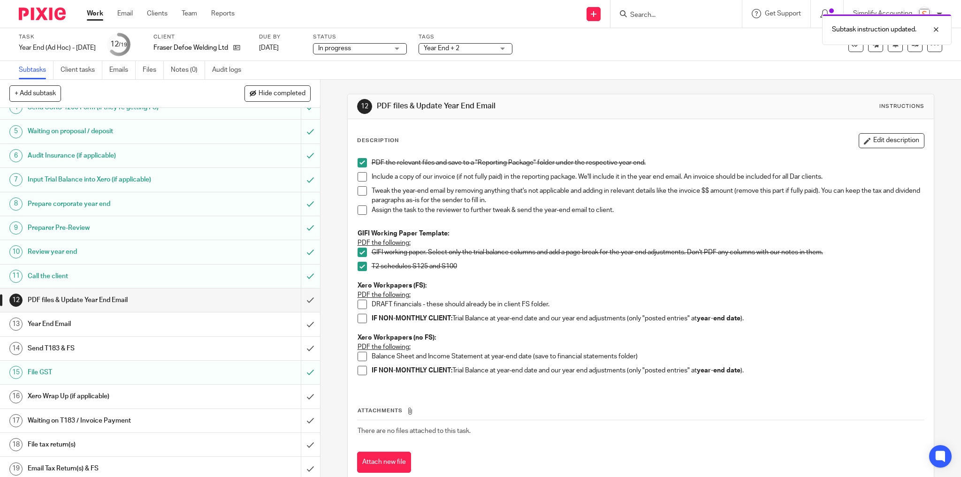
click at [357, 176] on span at bounding box center [361, 176] width 9 height 9
click at [361, 191] on span at bounding box center [361, 190] width 9 height 9
click at [361, 209] on span at bounding box center [361, 209] width 9 height 9
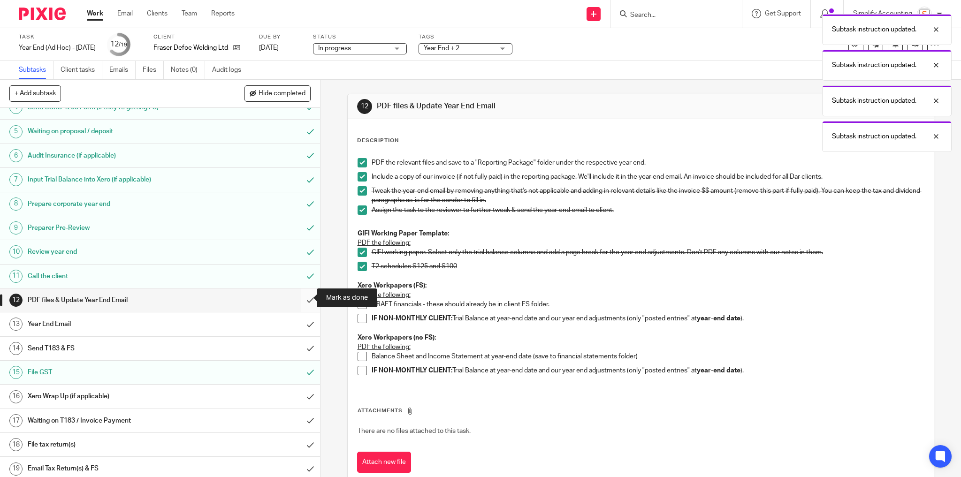
click at [302, 297] on input "submit" at bounding box center [160, 300] width 320 height 23
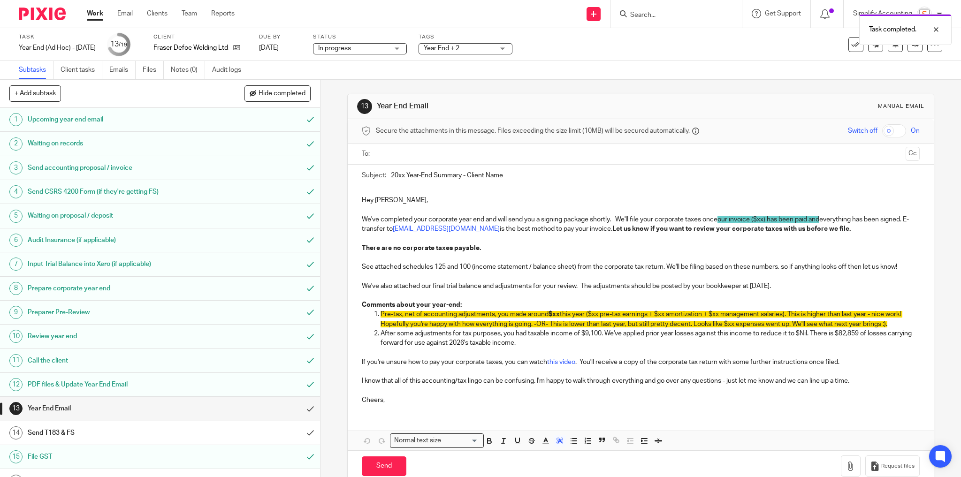
click at [759, 217] on span "our invoice ($xx) has been paid and" at bounding box center [768, 219] width 102 height 7
click at [395, 175] on input "20xx Year-End Summary - Client Name" at bounding box center [655, 175] width 529 height 21
drag, startPoint x: 468, startPoint y: 174, endPoint x: 570, endPoint y: 171, distance: 101.4
click at [567, 172] on input "2024 Year-End Summary - Client Name" at bounding box center [655, 175] width 529 height 21
type input "2024 Year-End Summary - Fraser Defoe Welding Ltd."
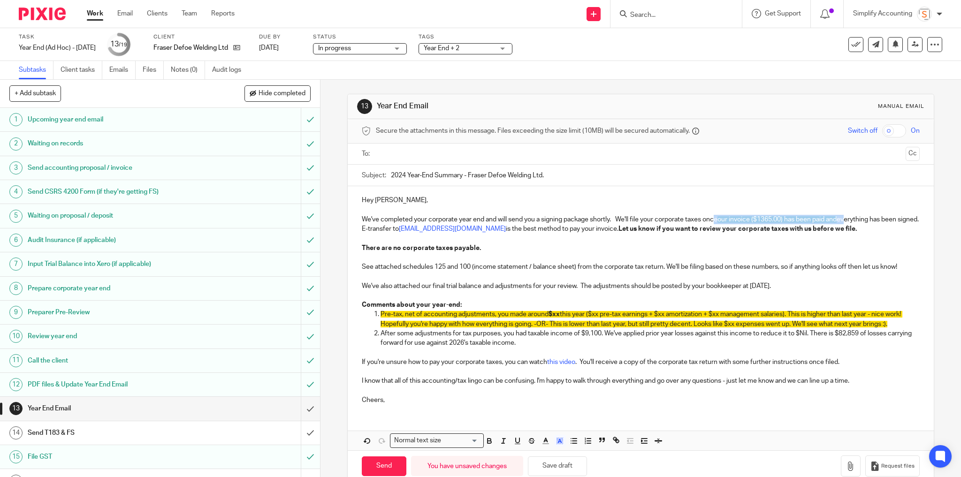
drag, startPoint x: 846, startPoint y: 221, endPoint x: 716, endPoint y: 219, distance: 129.5
click at [717, 219] on p "We've completed your corporate year end and will send you a signing package sho…" at bounding box center [641, 224] width 558 height 19
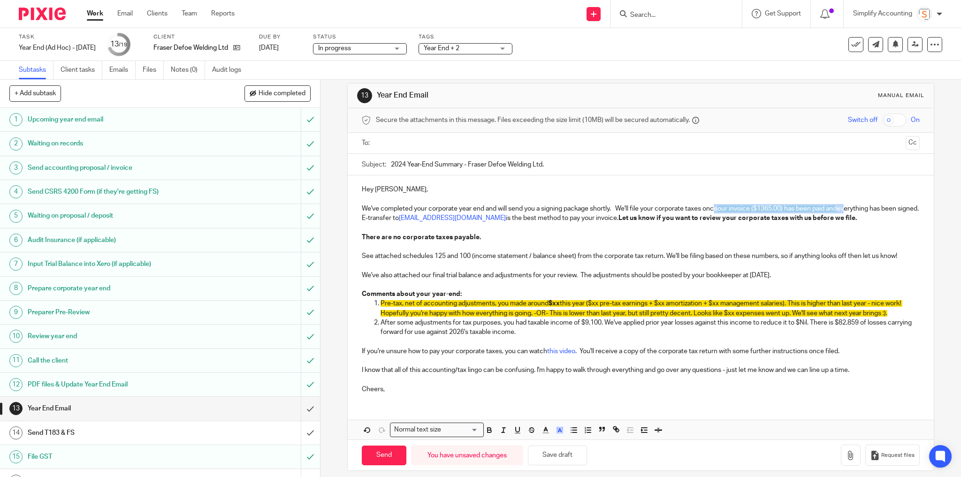
scroll to position [16, 0]
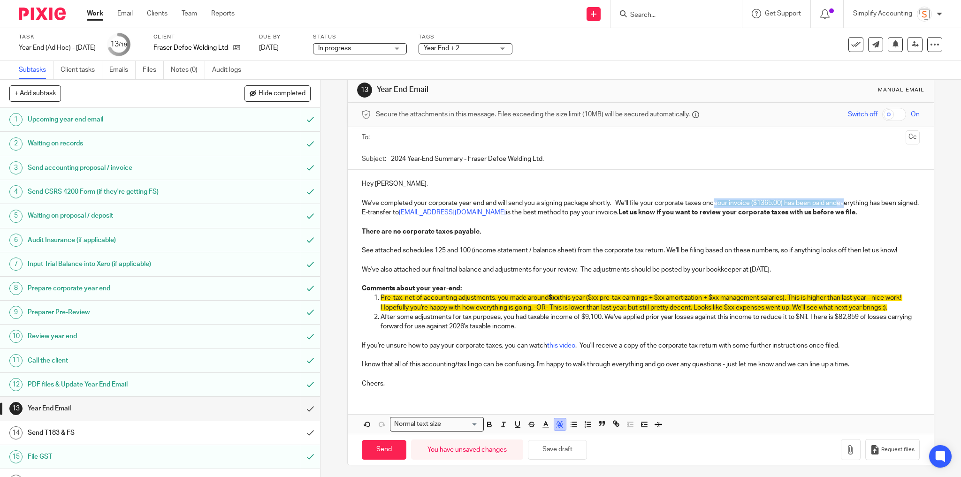
click at [555, 418] on button "button" at bounding box center [560, 424] width 12 height 12
click at [536, 433] on li "color:#FFFFFF" at bounding box center [539, 436] width 7 height 7
click at [548, 447] on button "Save draft" at bounding box center [557, 450] width 59 height 20
click at [552, 450] on button "Save draft" at bounding box center [557, 450] width 59 height 20
click at [912, 51] on link at bounding box center [914, 44] width 15 height 15
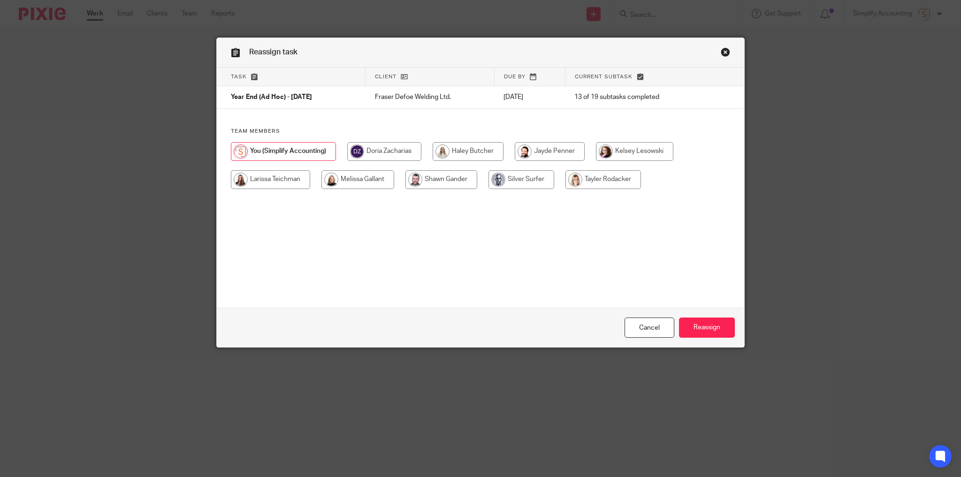
click at [367, 183] on input "radio" at bounding box center [357, 179] width 73 height 19
radio input "true"
click at [706, 333] on input "Reassign" at bounding box center [707, 328] width 56 height 20
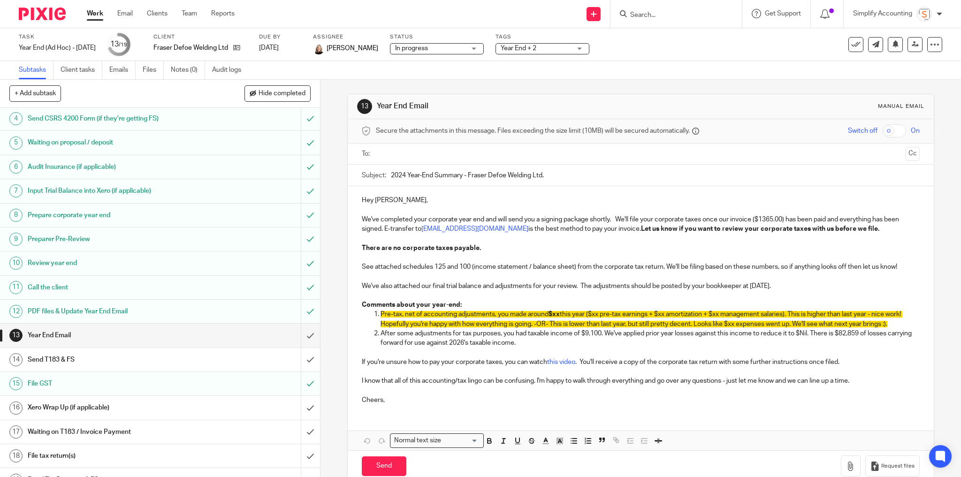
scroll to position [84, 0]
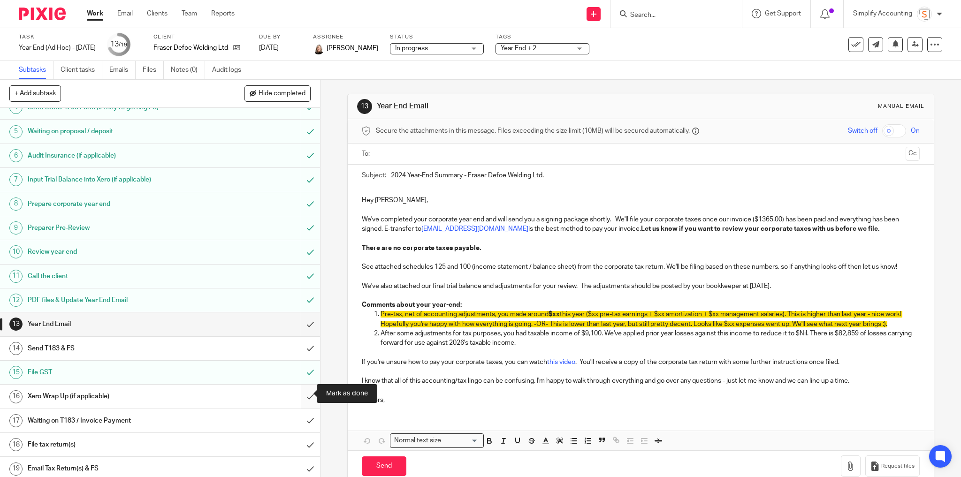
click at [305, 394] on input "submit" at bounding box center [160, 396] width 320 height 23
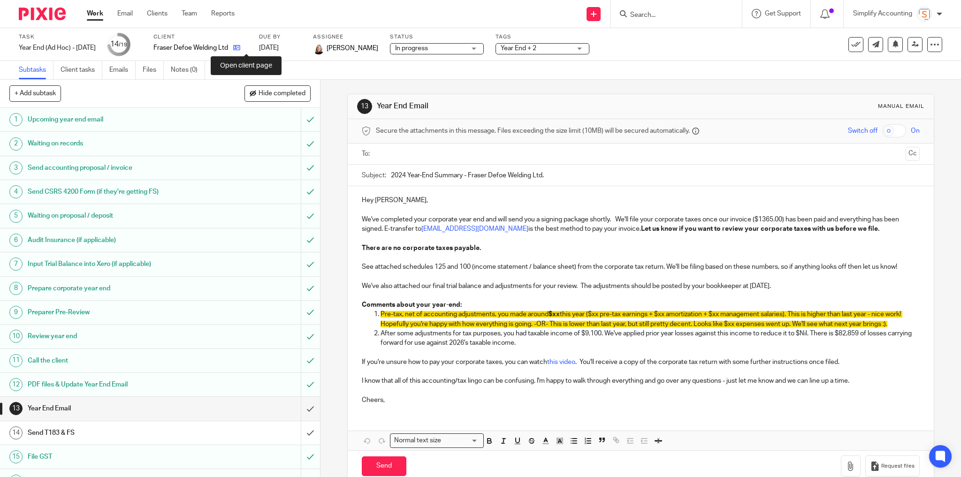
click at [240, 47] on icon at bounding box center [236, 47] width 7 height 7
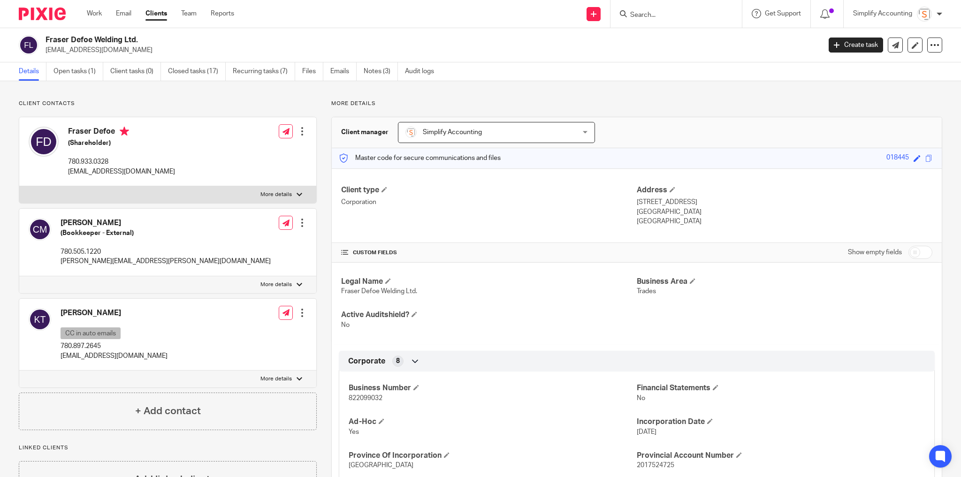
click at [659, 14] on input "Search" at bounding box center [671, 15] width 84 height 8
type input "250.258."
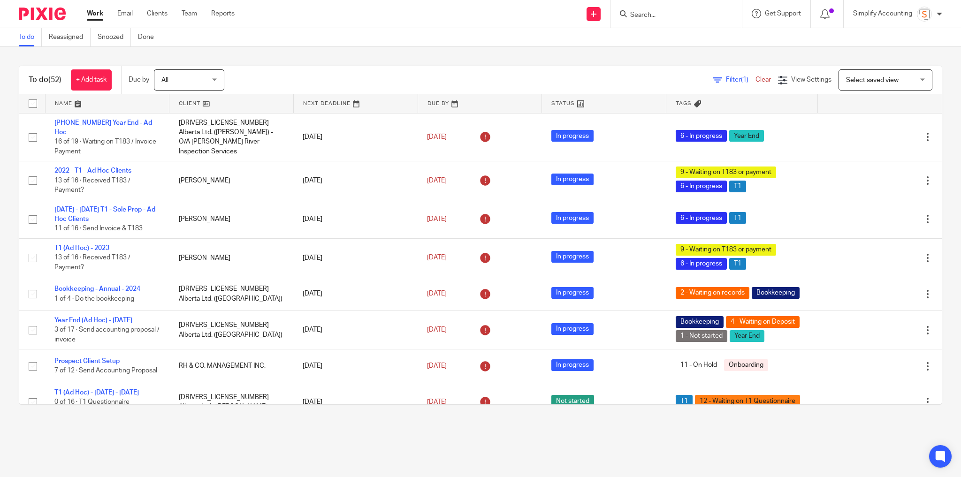
click at [192, 55] on div "To do (52) + Add task Due by All All Today Tomorrow This week Next week This mo…" at bounding box center [480, 235] width 961 height 377
